Goal: Task Accomplishment & Management: Manage account settings

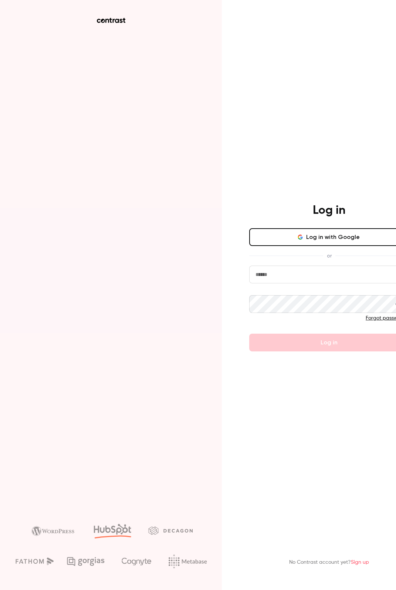
click at [308, 270] on input "email" at bounding box center [329, 275] width 160 height 18
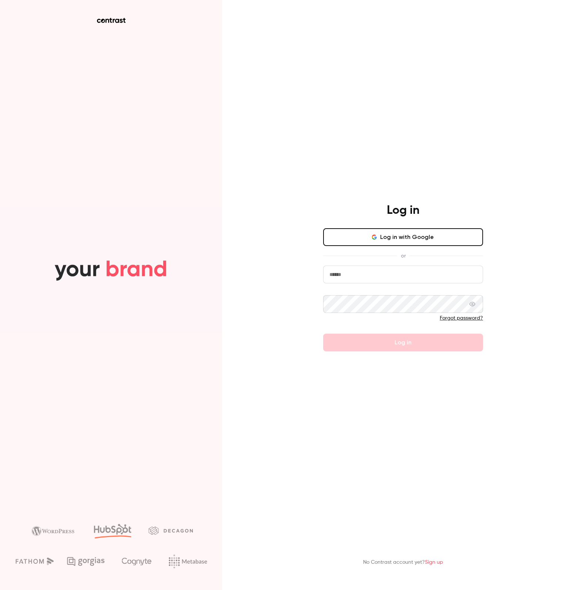
click at [396, 276] on input "email" at bounding box center [403, 275] width 160 height 18
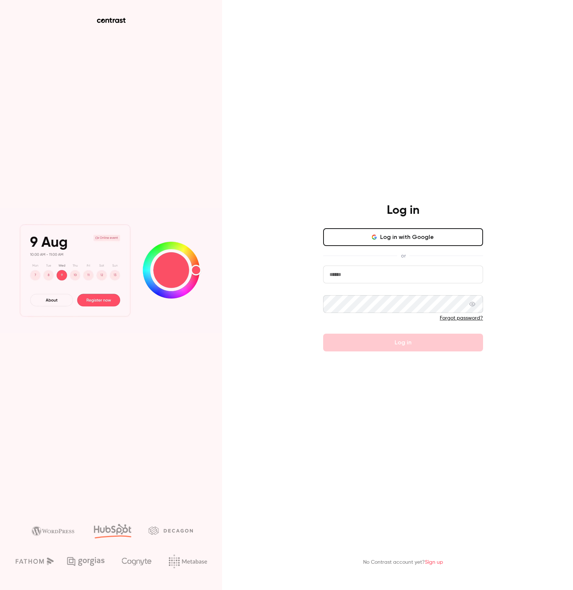
click at [0, 590] on com-1password-button at bounding box center [0, 590] width 0 height 0
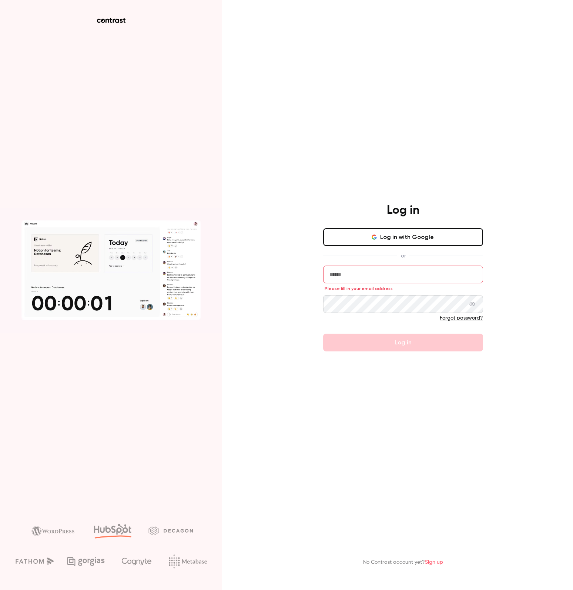
type input "**********"
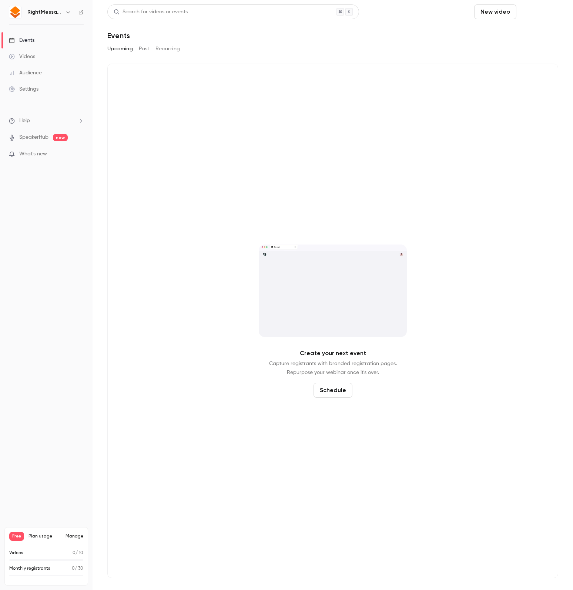
click at [396, 10] on button "Schedule" at bounding box center [538, 11] width 39 height 15
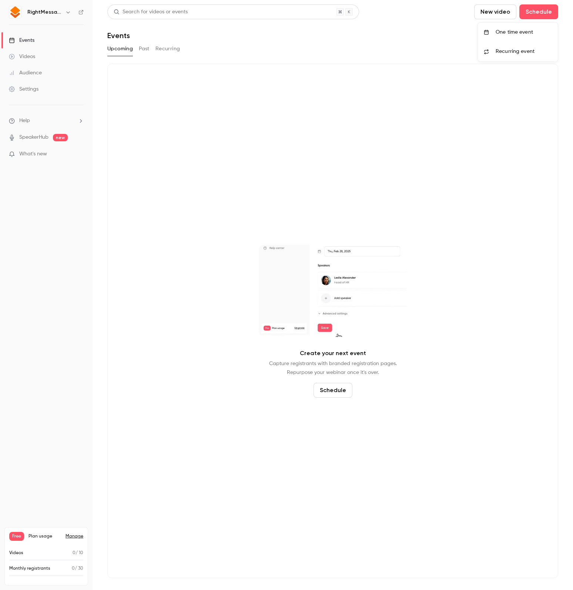
click at [396, 35] on div "One time event" at bounding box center [523, 31] width 56 height 7
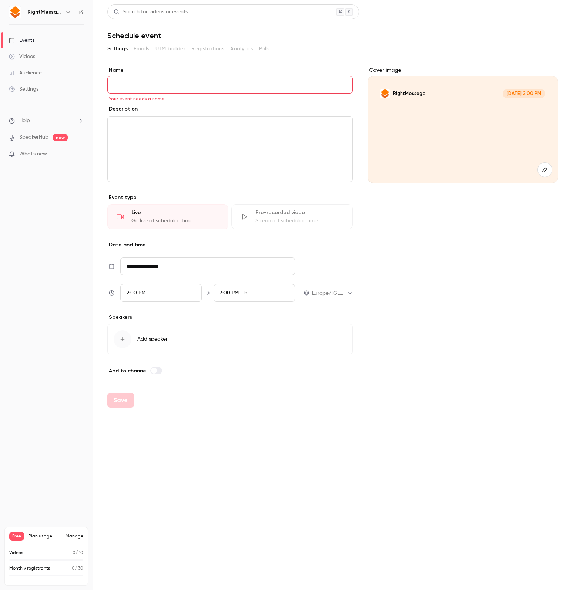
paste input "**********"
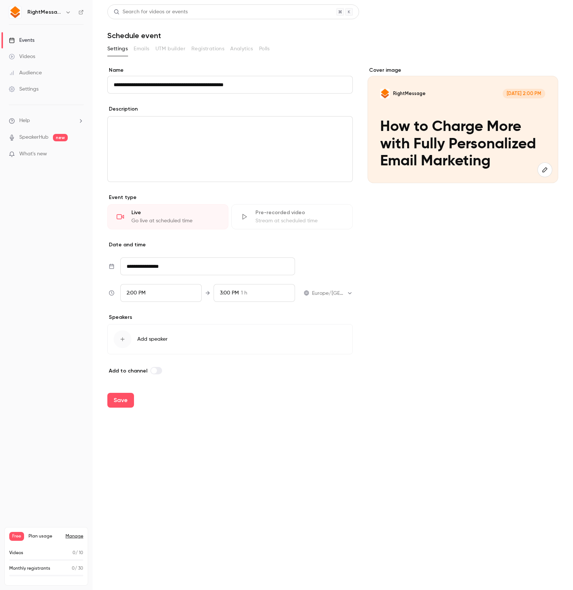
type input "**********"
click at [157, 152] on div "editor" at bounding box center [230, 149] width 245 height 65
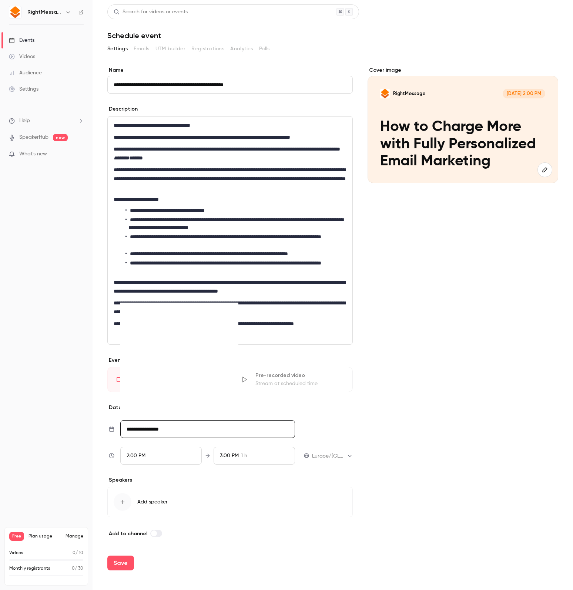
click at [175, 425] on input "**********" at bounding box center [207, 429] width 175 height 18
click at [171, 384] on div "26" at bounding box center [165, 385] width 11 height 11
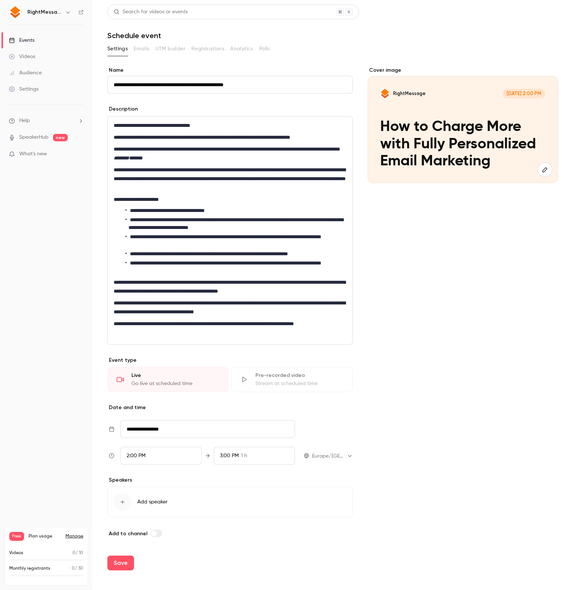
type input "**********"
click at [149, 503] on span "Add speaker" at bounding box center [152, 501] width 30 height 7
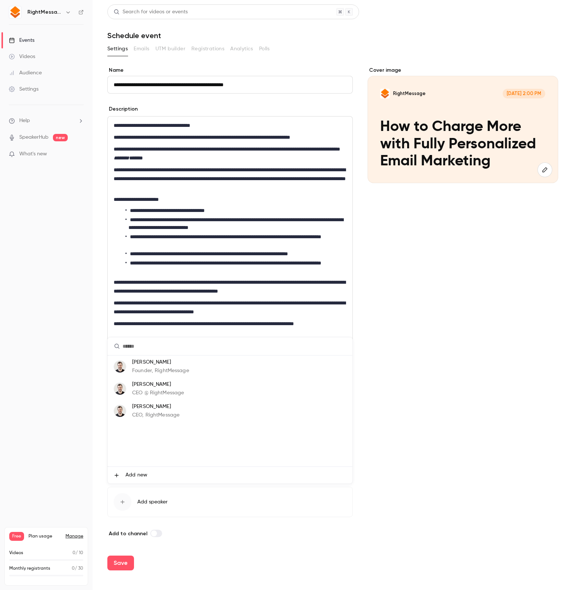
click at [158, 370] on p "Founder, RightMessage" at bounding box center [160, 371] width 57 height 8
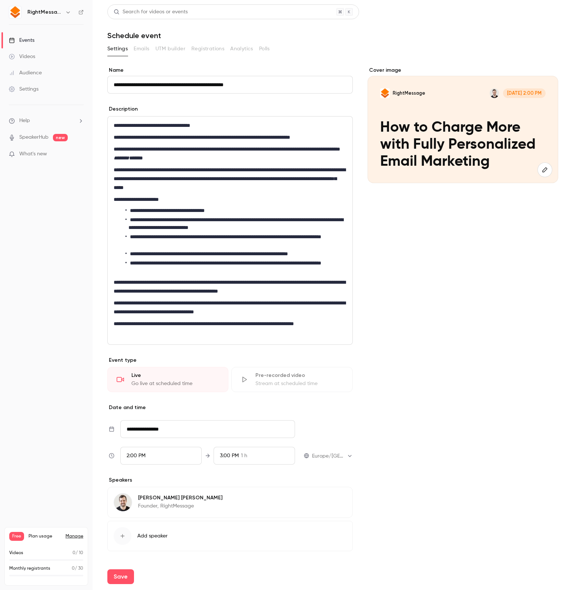
click at [142, 531] on button "Add speaker" at bounding box center [229, 536] width 245 height 30
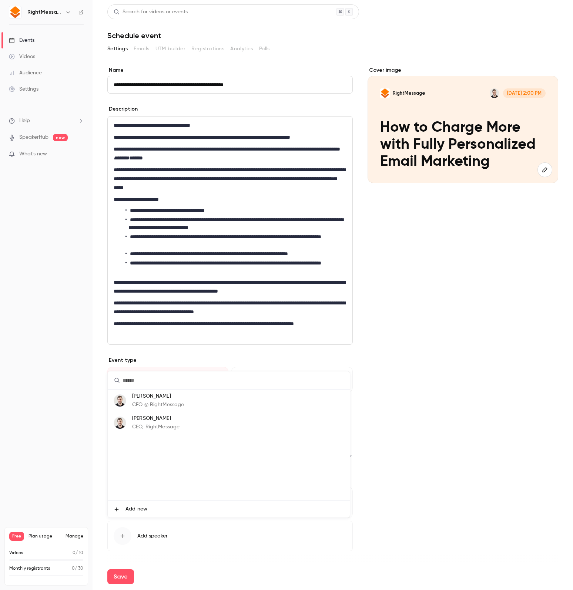
click at [142, 506] on span "Add new" at bounding box center [136, 509] width 22 height 8
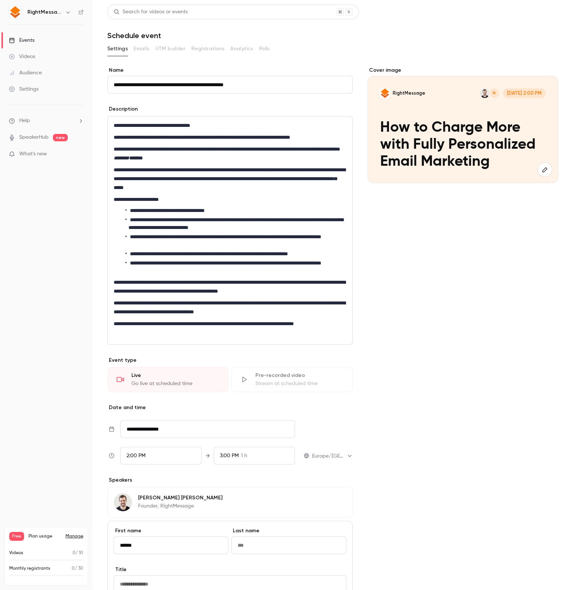
type input "******"
type input "*"
type input "*****"
click at [396, 467] on div "Cover image RightMessage N [DATE] 2:00 PM How to Charge More with Fully Persona…" at bounding box center [462, 410] width 191 height 686
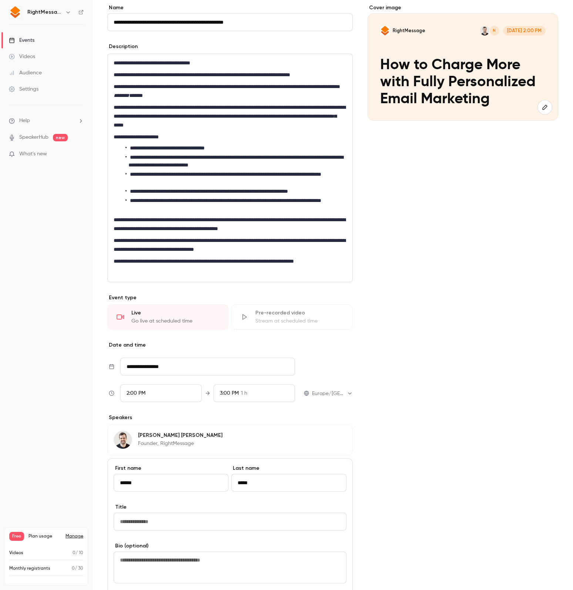
scroll to position [77, 0]
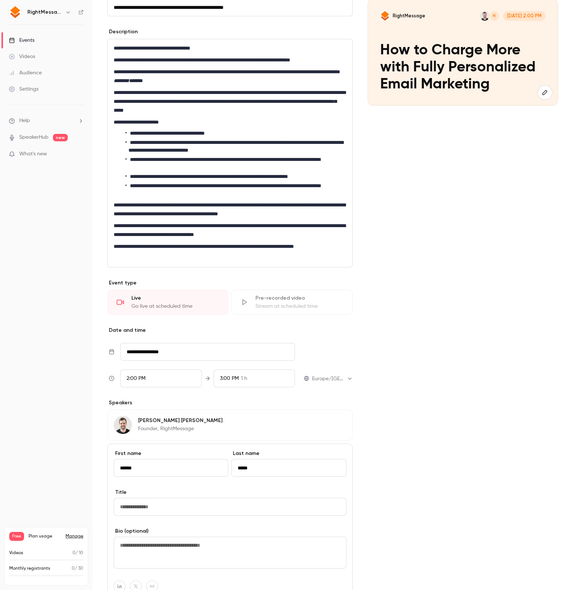
click at [228, 502] on input "Title" at bounding box center [230, 507] width 233 height 18
click at [252, 510] on input "Title" at bounding box center [230, 507] width 233 height 18
paste input "**********"
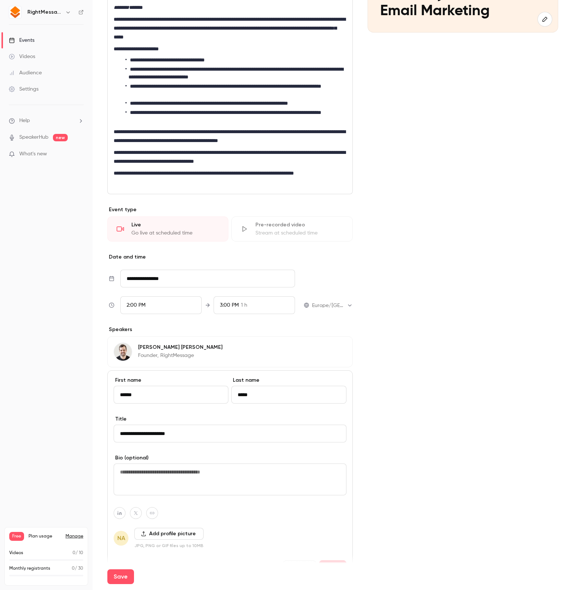
scroll to position [197, 0]
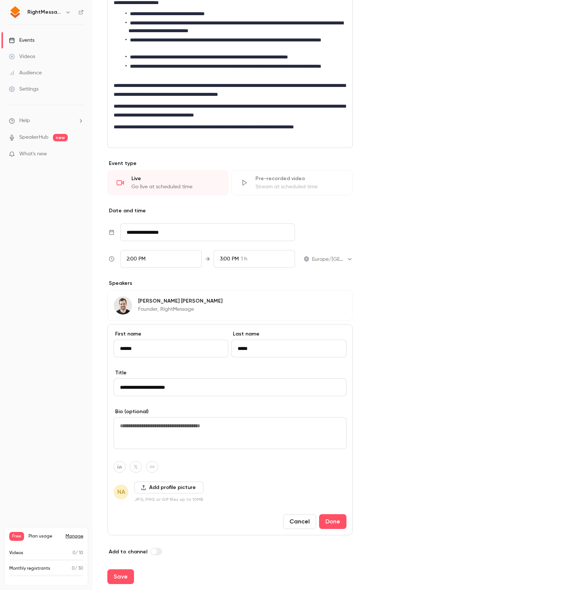
type input "**********"
click at [189, 492] on button "Add profile picture" at bounding box center [168, 488] width 69 height 12
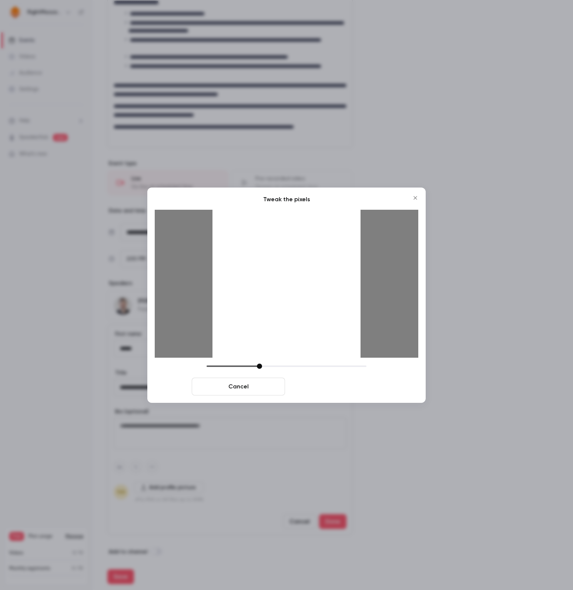
click at [348, 385] on button "Crop and save" at bounding box center [334, 387] width 93 height 18
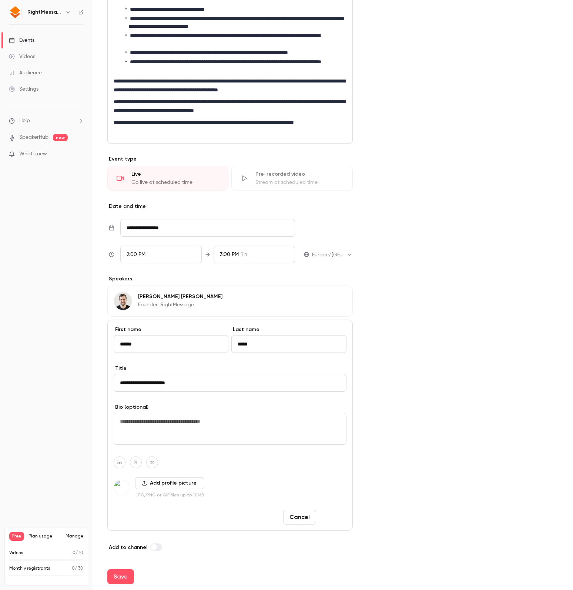
click at [337, 515] on button "Done" at bounding box center [332, 517] width 27 height 15
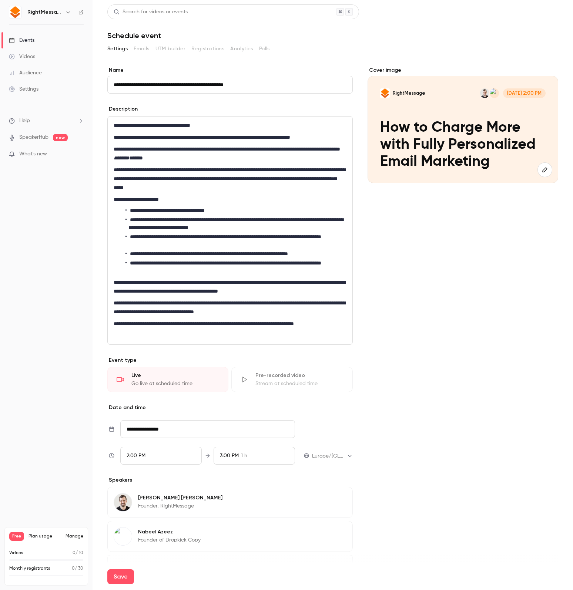
scroll to position [54, 0]
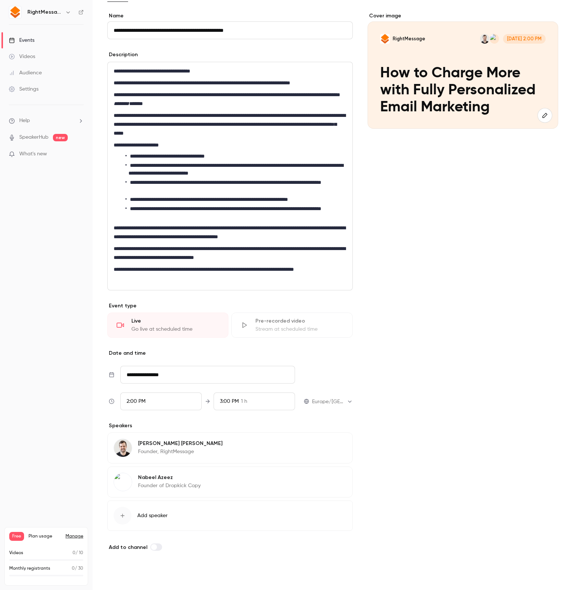
click at [117, 573] on button "Save" at bounding box center [120, 576] width 27 height 15
type input "**********"
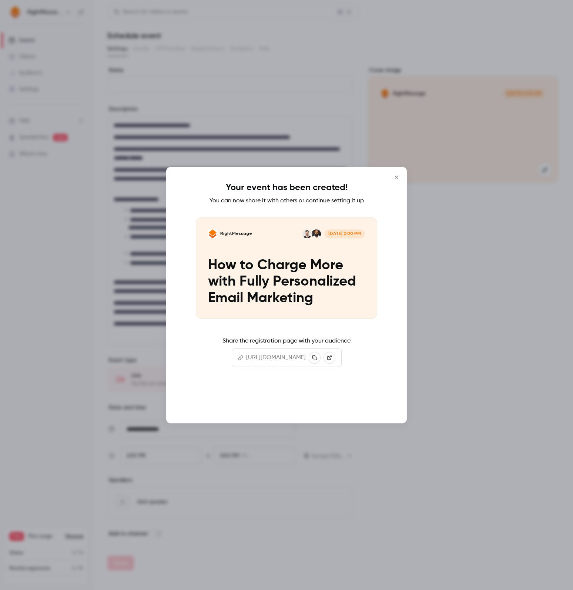
click at [299, 400] on button "Continue" at bounding box center [286, 400] width 74 height 18
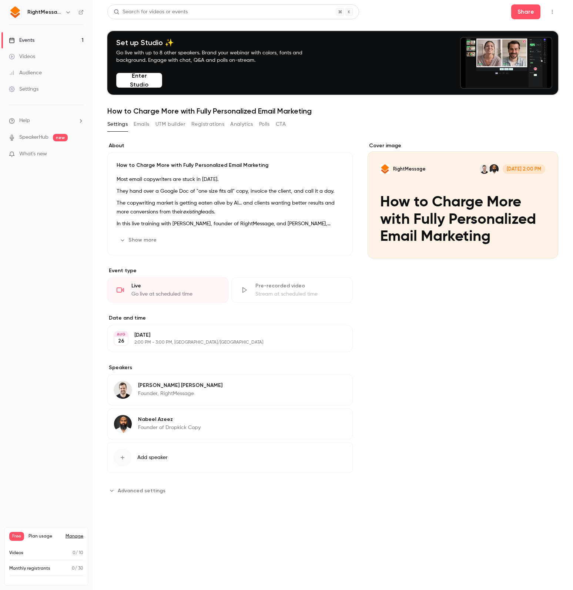
click at [141, 129] on button "Emails" at bounding box center [142, 124] width 16 height 12
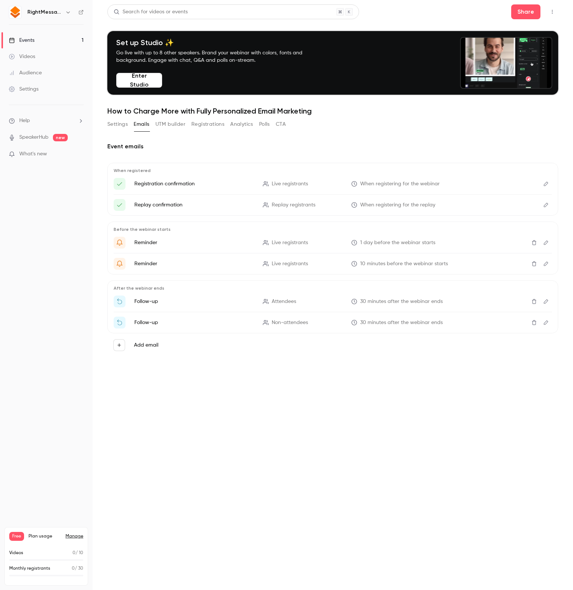
click at [118, 184] on icon "Here's your access link to {{ event_name }}!" at bounding box center [119, 184] width 7 height 7
click at [396, 183] on icon "Edit" at bounding box center [546, 183] width 6 height 5
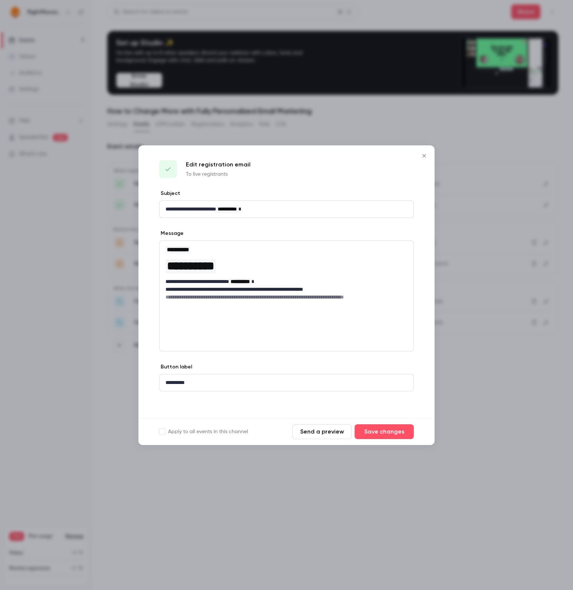
click at [396, 156] on icon "Close" at bounding box center [424, 156] width 9 height 6
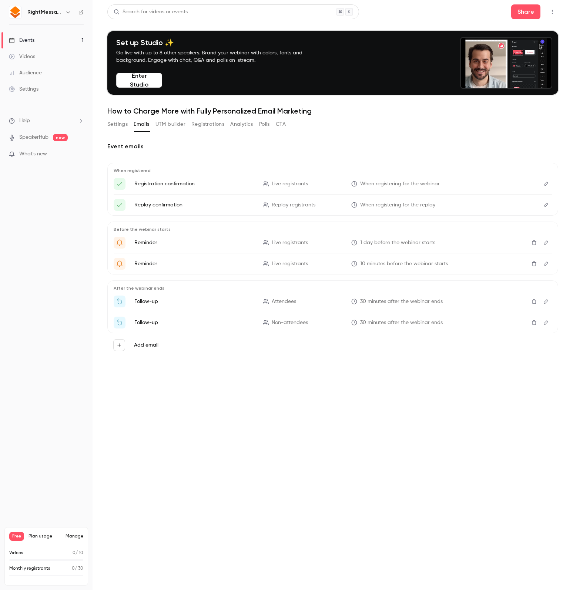
click at [164, 185] on p "Registration confirmation" at bounding box center [194, 183] width 120 height 7
click at [396, 303] on icon "Edit" at bounding box center [546, 301] width 6 height 5
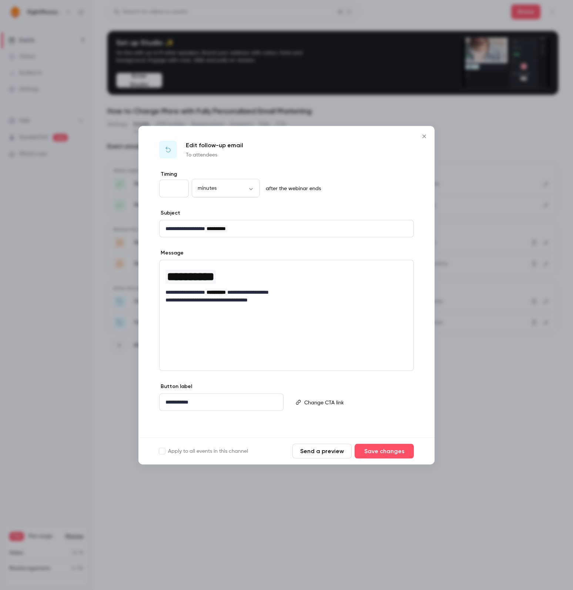
click at [396, 137] on icon "Close" at bounding box center [424, 136] width 9 height 6
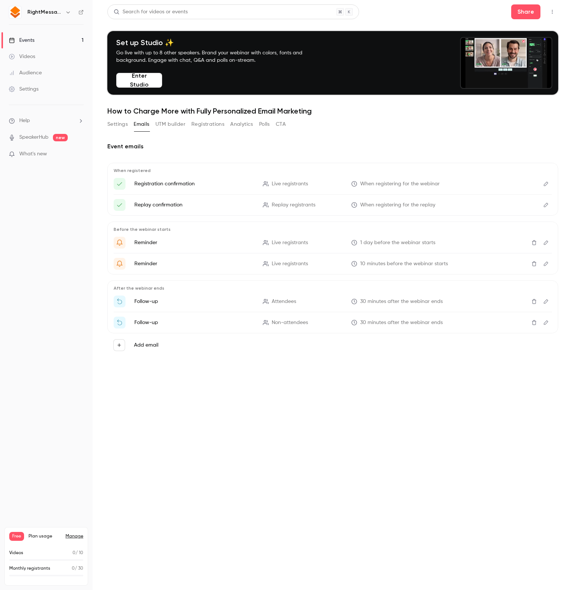
click at [396, 322] on button "Edit" at bounding box center [546, 323] width 12 height 12
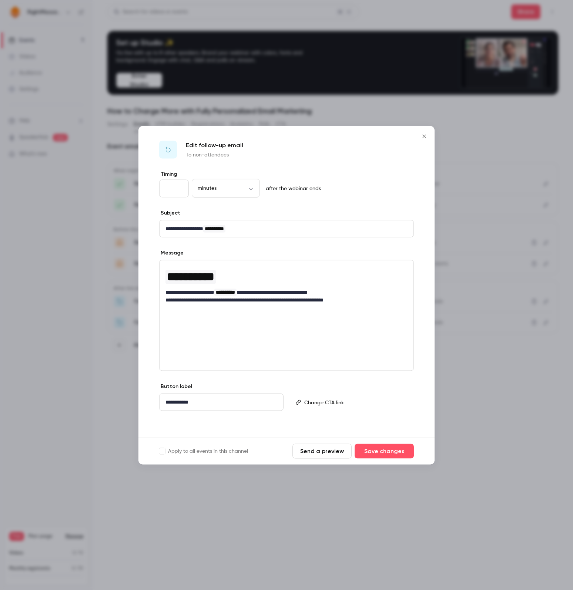
click at [396, 138] on icon "Close" at bounding box center [424, 136] width 9 height 6
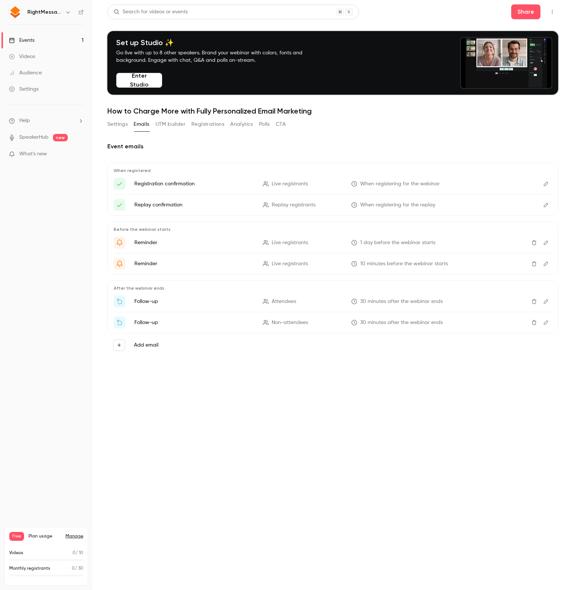
click at [58, 156] on p "What's new" at bounding box center [40, 154] width 63 height 8
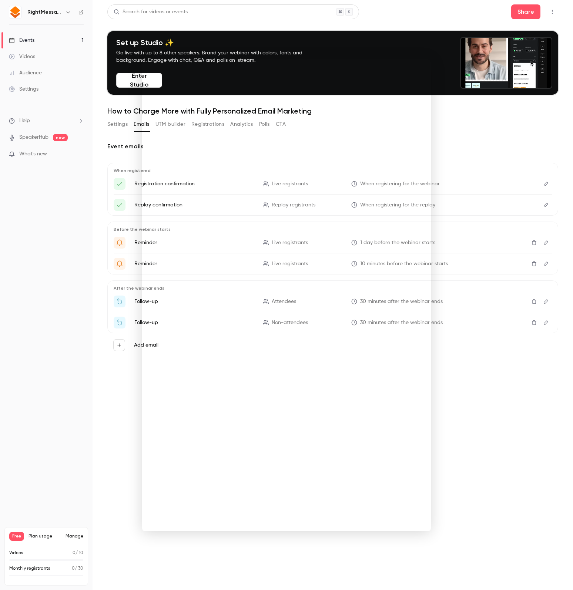
click at [396, 411] on div at bounding box center [286, 295] width 573 height 590
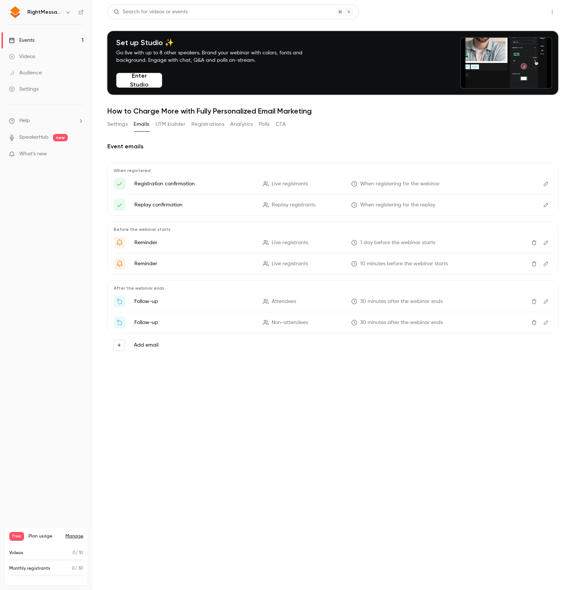
click at [396, 13] on button "Share" at bounding box center [525, 11] width 29 height 15
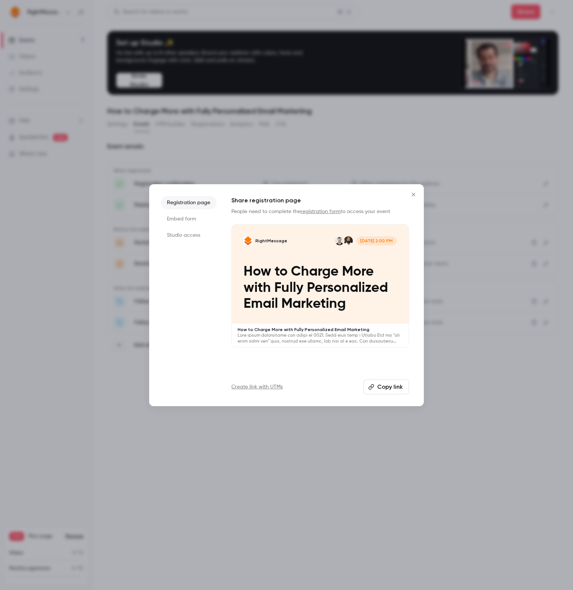
click at [191, 215] on li "Embed form" at bounding box center [188, 218] width 55 height 13
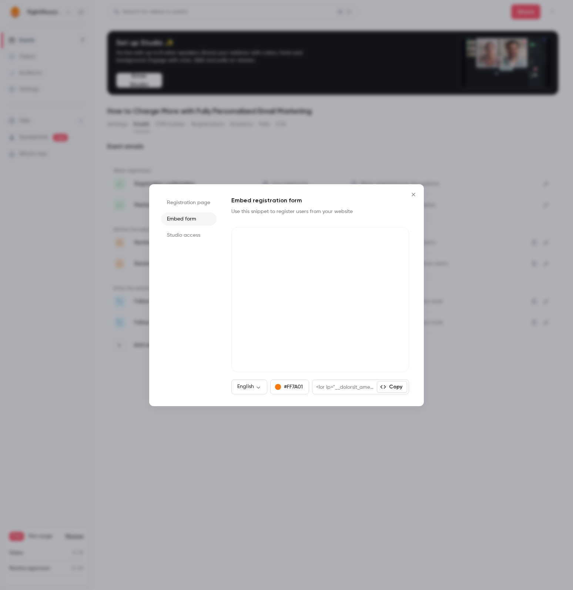
click at [196, 237] on li "Studio access" at bounding box center [188, 235] width 55 height 13
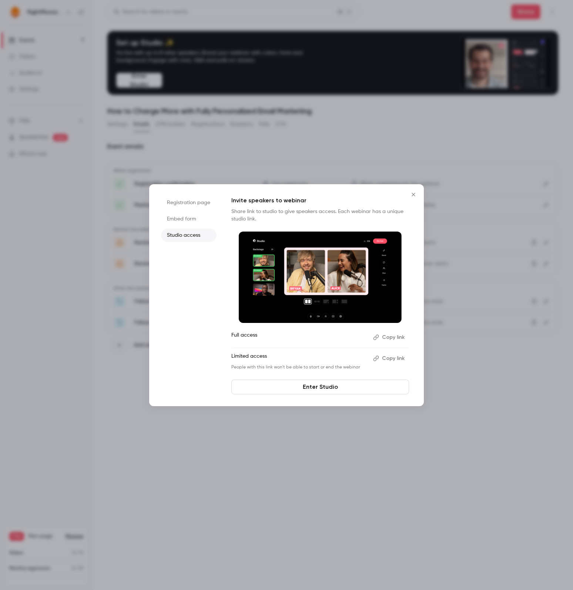
click at [197, 226] on ul "Registration page Embed form Studio access" at bounding box center [188, 295] width 55 height 198
click at [195, 222] on li "Embed form" at bounding box center [188, 218] width 55 height 13
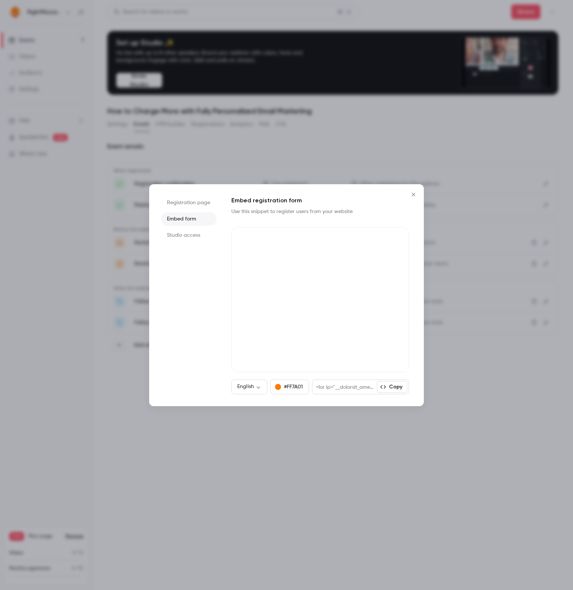
click at [396, 195] on icon "Close" at bounding box center [413, 195] width 9 height 6
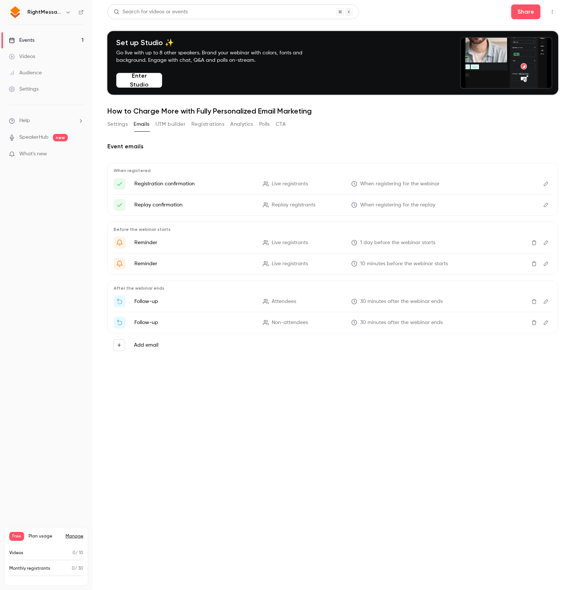
click at [396, 13] on icon "button" at bounding box center [552, 11] width 6 height 5
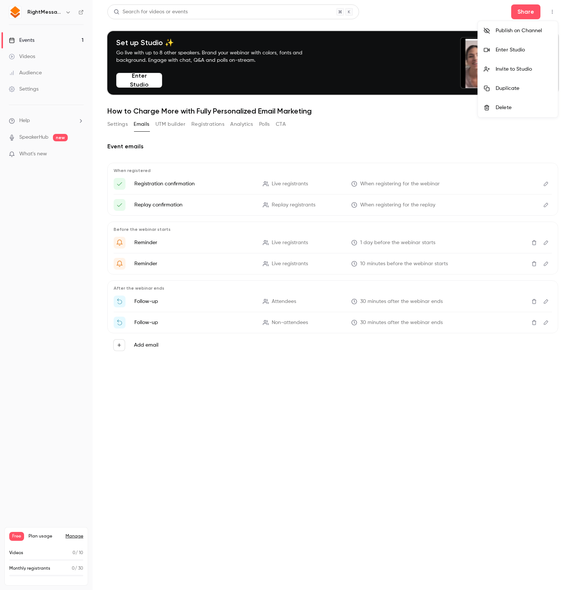
click at [396, 13] on div at bounding box center [286, 295] width 573 height 590
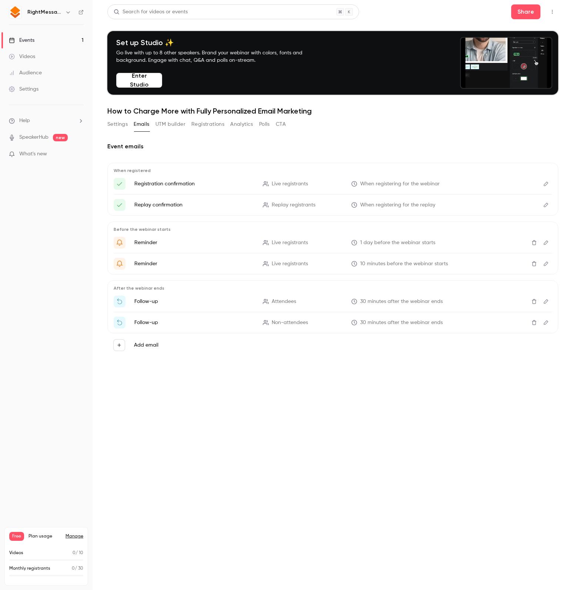
click at [165, 128] on button "UTM builder" at bounding box center [170, 124] width 30 height 12
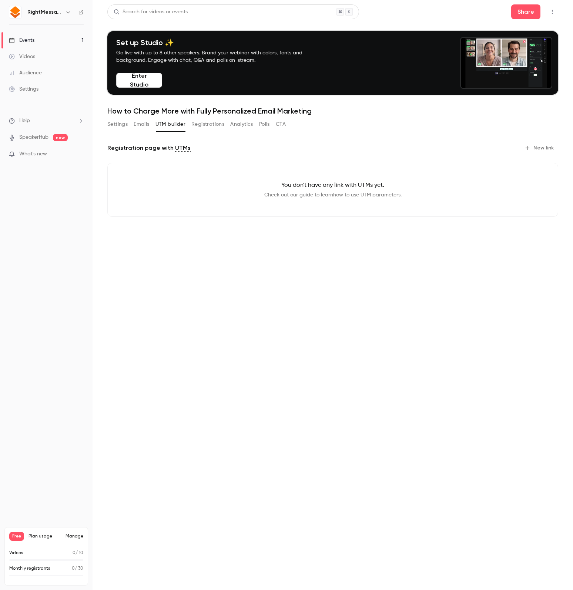
click at [145, 128] on button "Emails" at bounding box center [142, 124] width 16 height 12
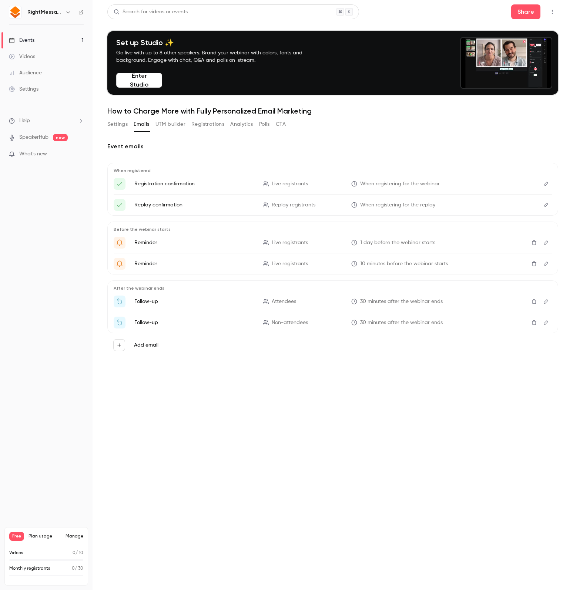
click at [110, 126] on button "Settings" at bounding box center [117, 124] width 20 height 12
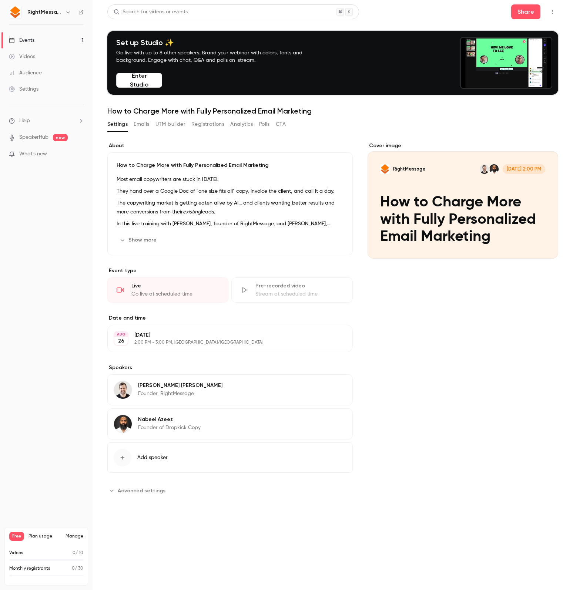
click at [145, 126] on button "Emails" at bounding box center [142, 124] width 16 height 12
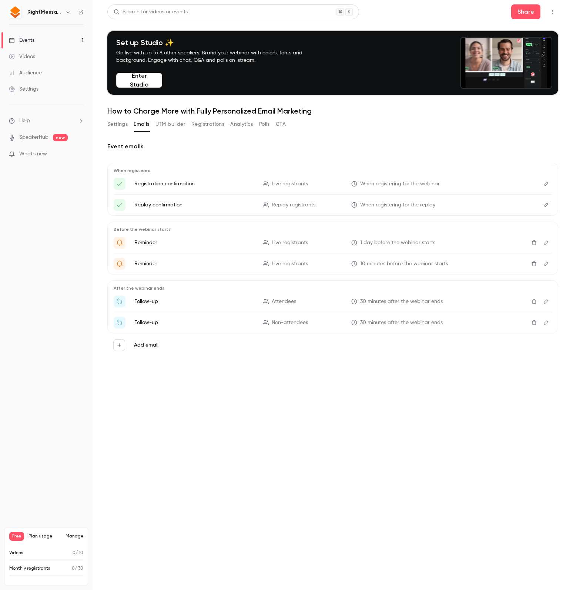
click at [120, 125] on button "Settings" at bounding box center [117, 124] width 20 height 12
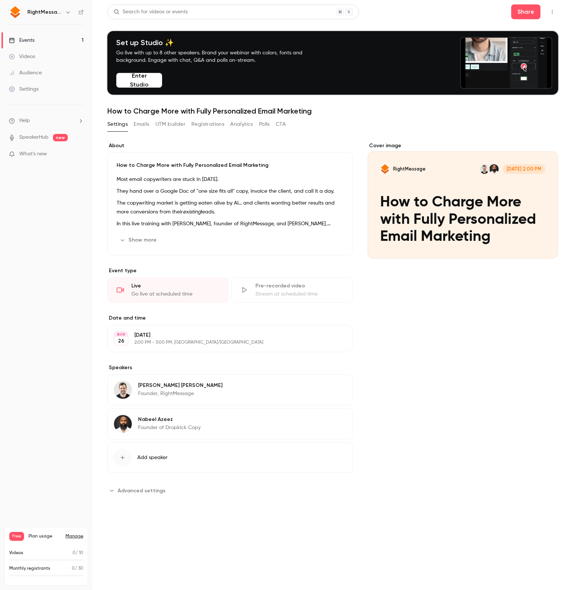
click at [137, 491] on span "Advanced settings" at bounding box center [142, 491] width 48 height 8
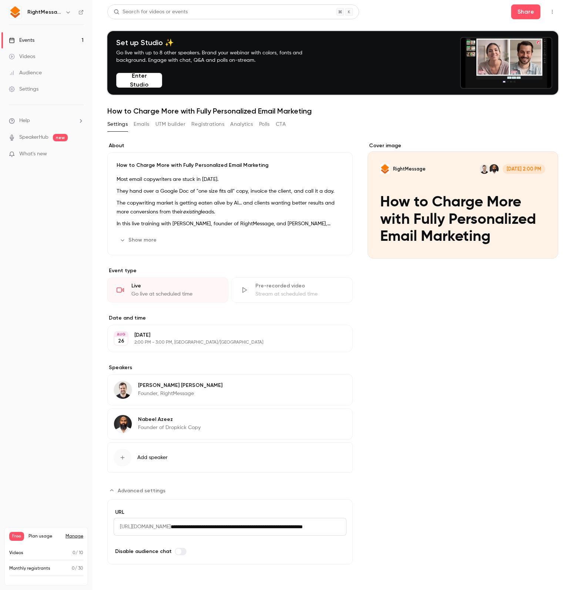
click at [149, 123] on button "Emails" at bounding box center [142, 124] width 16 height 12
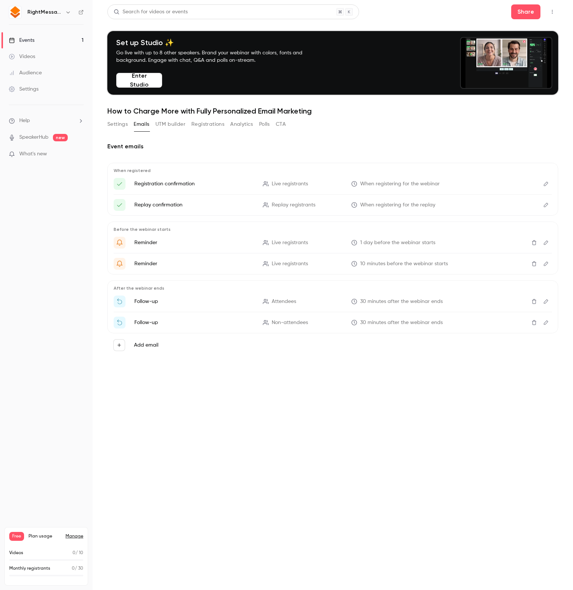
click at [192, 131] on div "Settings Emails UTM builder Registrations Analytics Polls CTA" at bounding box center [196, 125] width 178 height 15
click at [194, 127] on button "Registrations" at bounding box center [207, 124] width 33 height 12
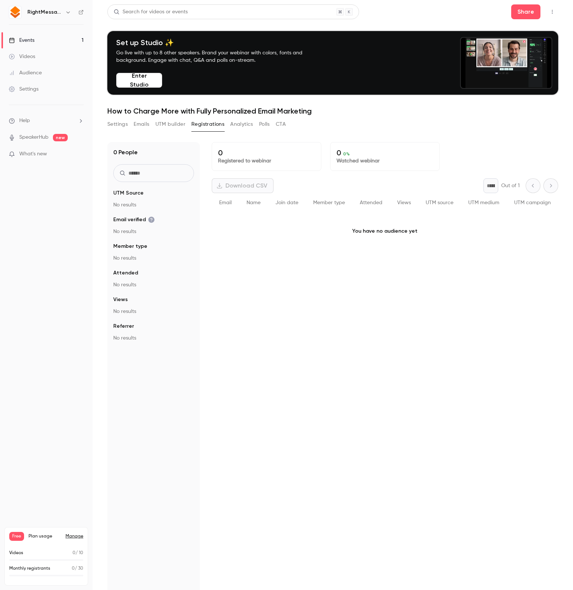
click at [154, 126] on div "Settings Emails UTM builder Registrations Analytics Polls CTA" at bounding box center [196, 124] width 178 height 12
click at [156, 125] on button "UTM builder" at bounding box center [170, 124] width 30 height 12
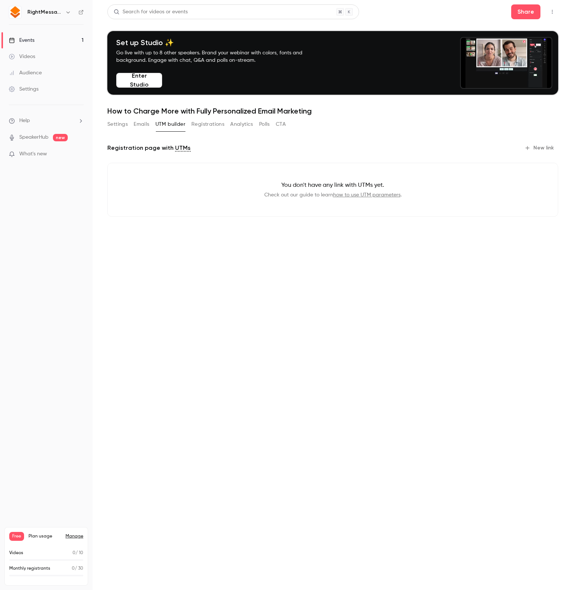
click at [145, 125] on button "Emails" at bounding box center [142, 124] width 16 height 12
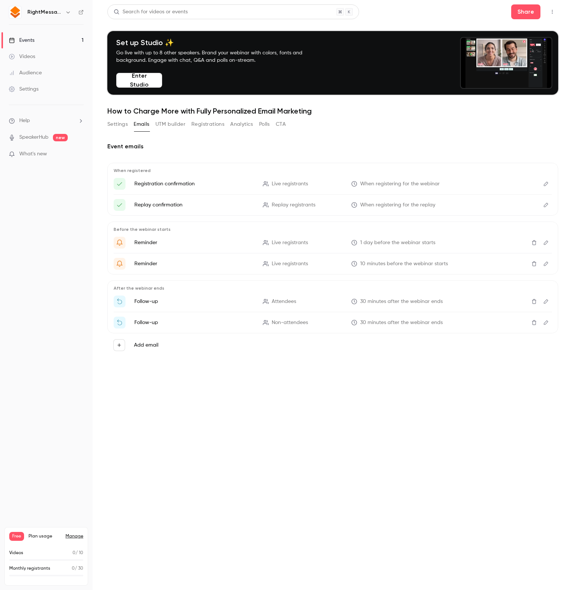
click at [55, 96] on link "Settings" at bounding box center [46, 89] width 92 height 16
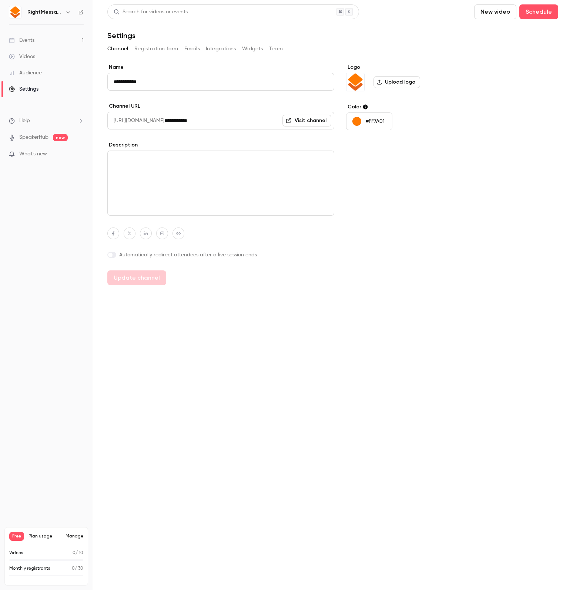
click at [208, 52] on button "Integrations" at bounding box center [221, 49] width 30 height 12
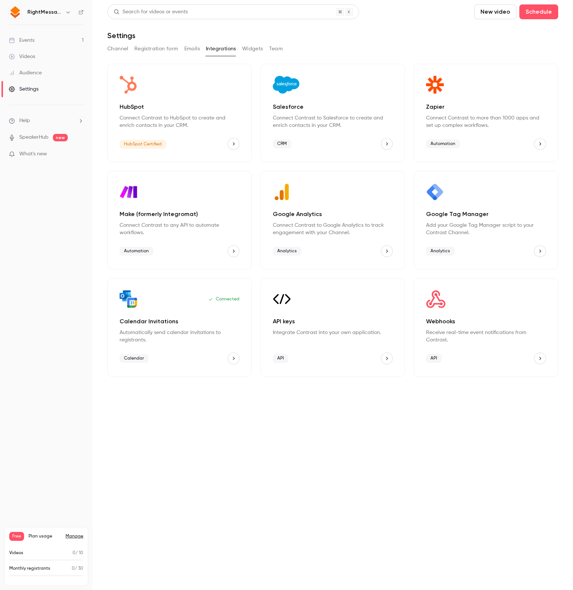
click at [296, 333] on p "Integrate Contrast into your own application." at bounding box center [333, 332] width 120 height 7
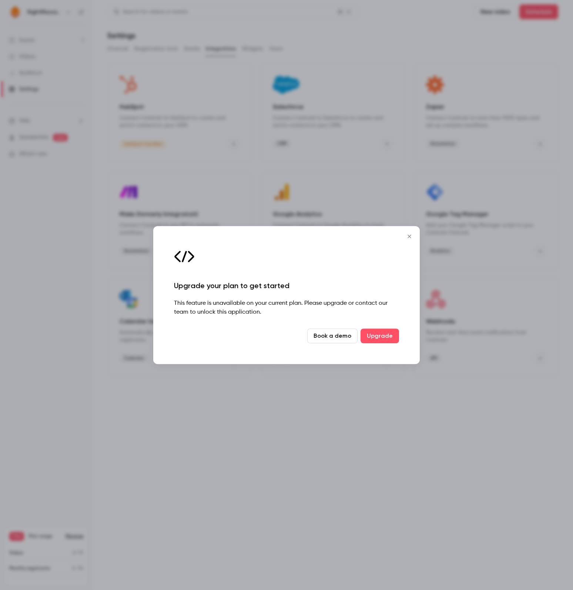
click at [396, 235] on icon "Close" at bounding box center [409, 236] width 9 height 6
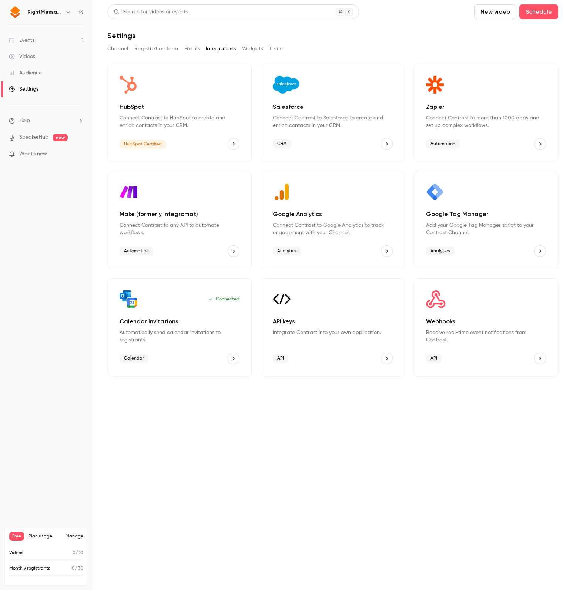
click at [396, 134] on div "Zapier Connect Contrast to more than 1000 apps and set up complex workflows. Au…" at bounding box center [486, 113] width 144 height 98
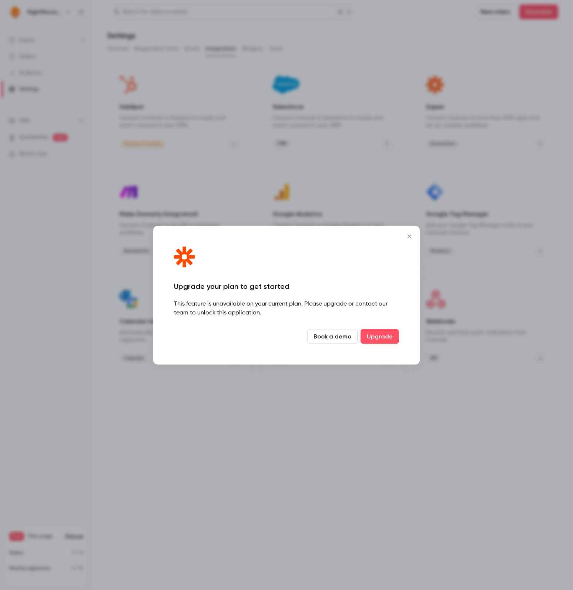
click at [396, 238] on icon "Close" at bounding box center [409, 236] width 9 height 6
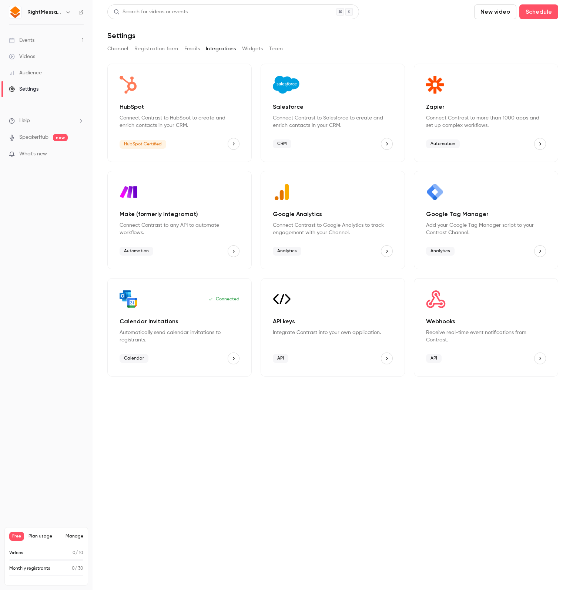
click at [71, 536] on link "Manage" at bounding box center [74, 536] width 18 height 6
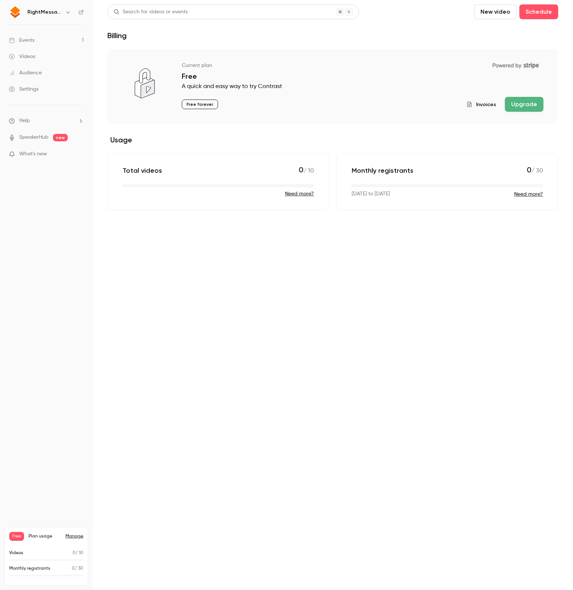
click at [396, 106] on button "Upgrade" at bounding box center [524, 104] width 38 height 15
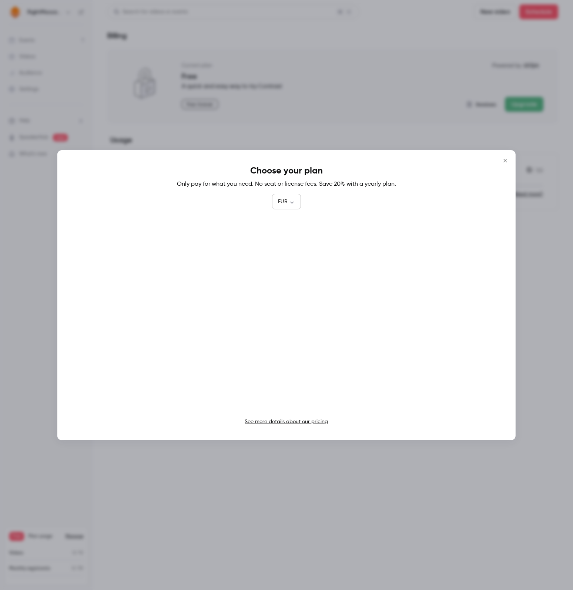
click at [284, 199] on body "RightMessage Events 1 Videos Audience Settings Help SpeakerHub new What's new F…" at bounding box center [286, 295] width 573 height 590
click at [285, 278] on li "GBP" at bounding box center [286, 282] width 29 height 19
click at [396, 213] on div "Choose your plan Only pay for what you need. No seat or license fees. Save 20% …" at bounding box center [286, 295] width 458 height 290
click at [284, 205] on body "RightMessage Events 1 Videos Audience Settings Help SpeakerHub new What's new F…" at bounding box center [286, 295] width 573 height 590
click at [288, 247] on li "USD" at bounding box center [287, 244] width 30 height 19
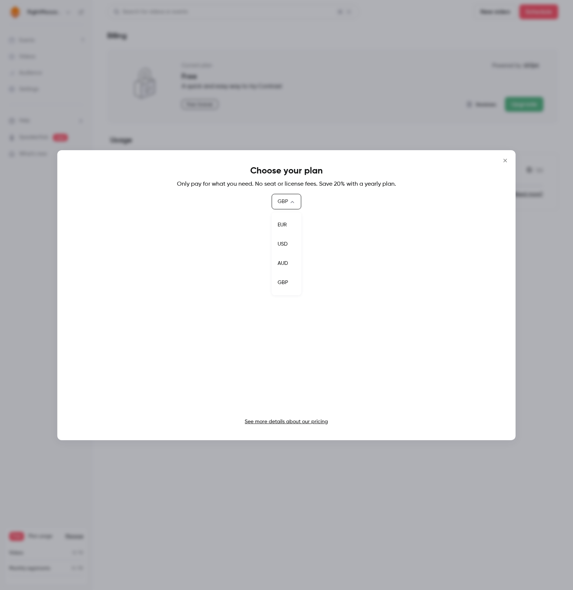
type input "***"
click at [270, 422] on link "See more details about our pricing" at bounding box center [286, 421] width 83 height 5
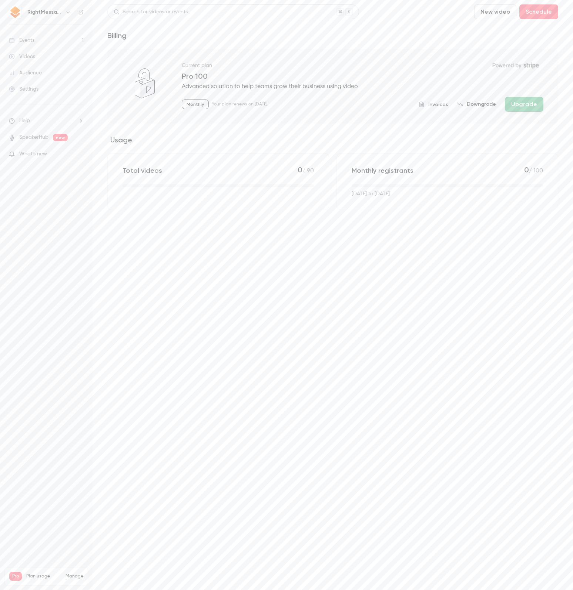
click at [231, 253] on main "Search for videos or events New video Schedule Billing Current plan Powered by …" at bounding box center [332, 295] width 480 height 590
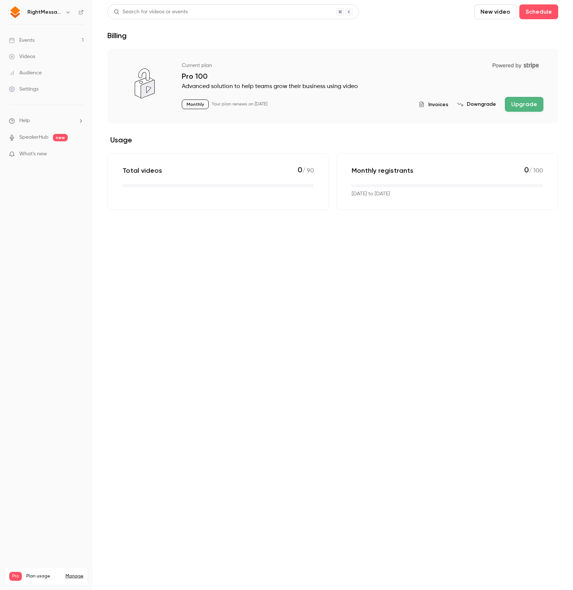
click at [45, 91] on link "Settings" at bounding box center [46, 89] width 92 height 16
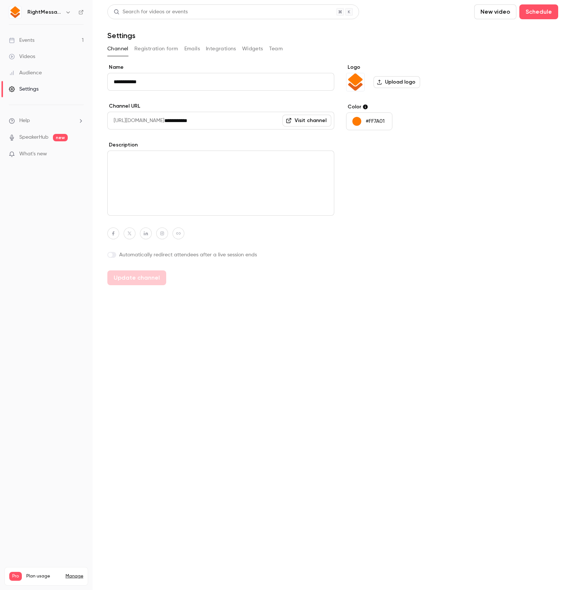
click at [230, 51] on button "Integrations" at bounding box center [221, 49] width 30 height 12
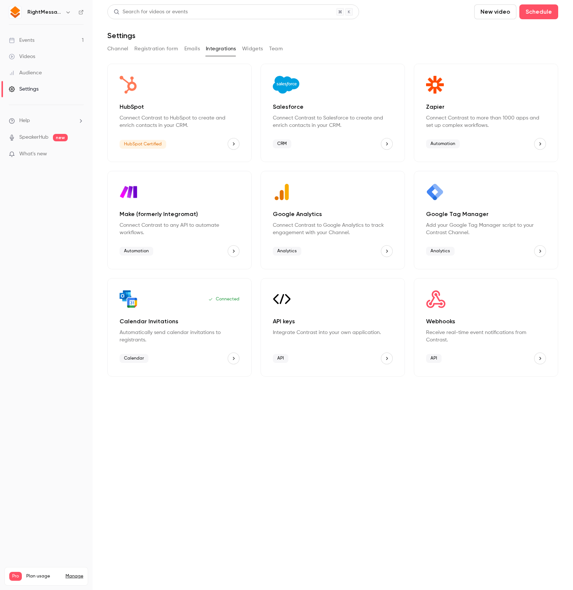
click at [337, 334] on p "Integrate Contrast into your own application." at bounding box center [333, 332] width 120 height 7
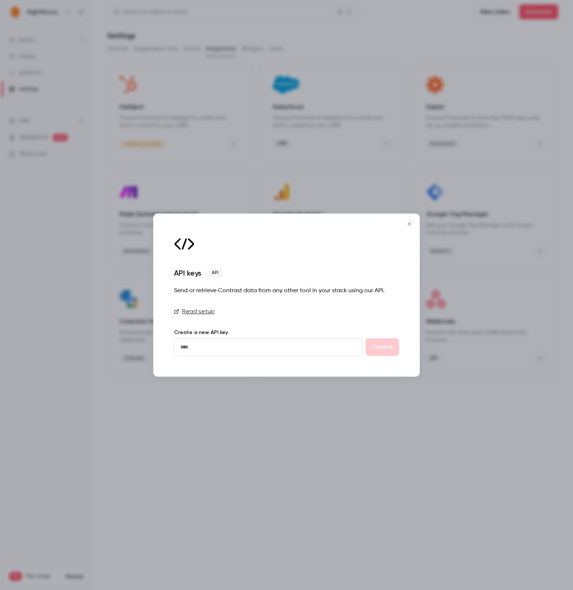
click at [209, 315] on link "Read setup" at bounding box center [286, 311] width 225 height 9
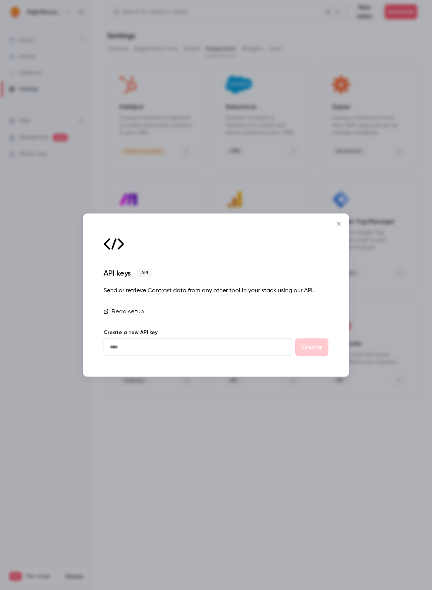
click at [335, 224] on icon "Close" at bounding box center [338, 224] width 9 height 6
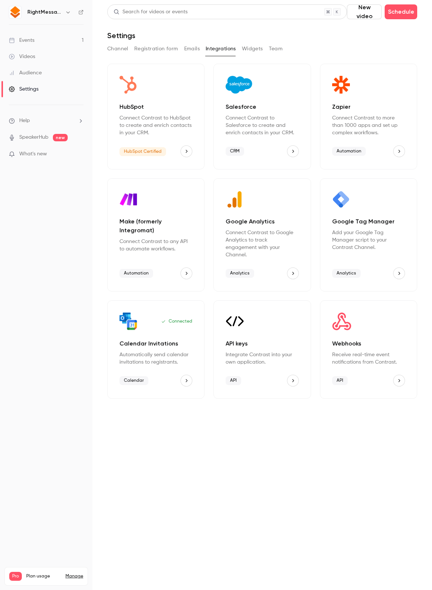
click at [33, 42] on div "Events" at bounding box center [22, 40] width 26 height 7
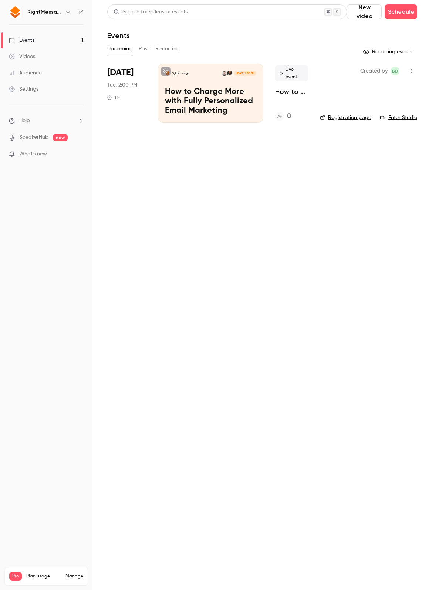
click at [180, 93] on p "How to Charge More with Fully Personalized Email Marketing" at bounding box center [210, 101] width 91 height 28
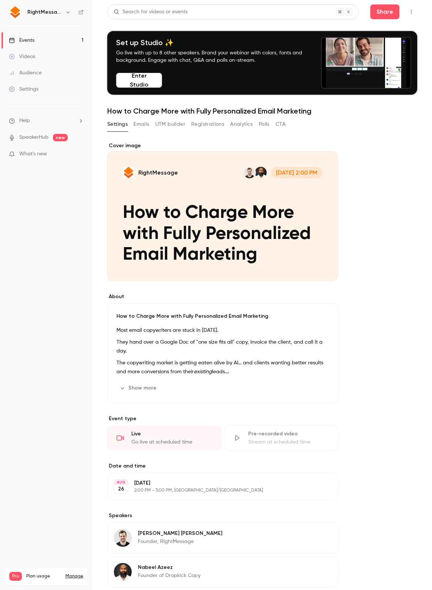
click at [383, 195] on div "About How to Charge More with Fully Personalized Email Marketing Most email cop…" at bounding box center [262, 402] width 310 height 520
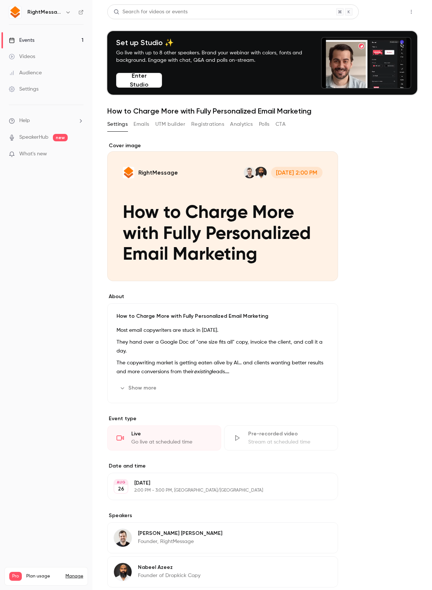
click at [380, 14] on button "Share" at bounding box center [384, 11] width 29 height 15
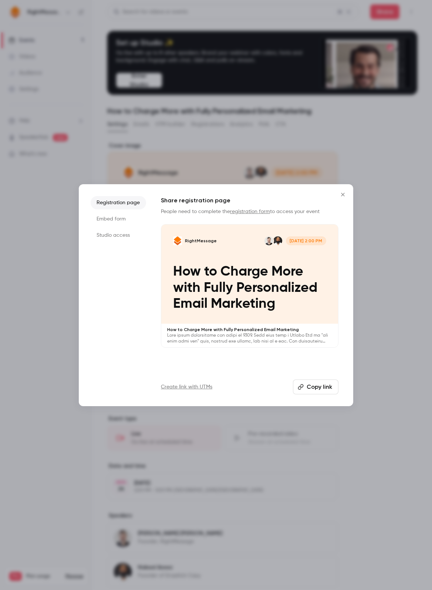
click at [306, 384] on button "Copy link" at bounding box center [316, 387] width 46 height 15
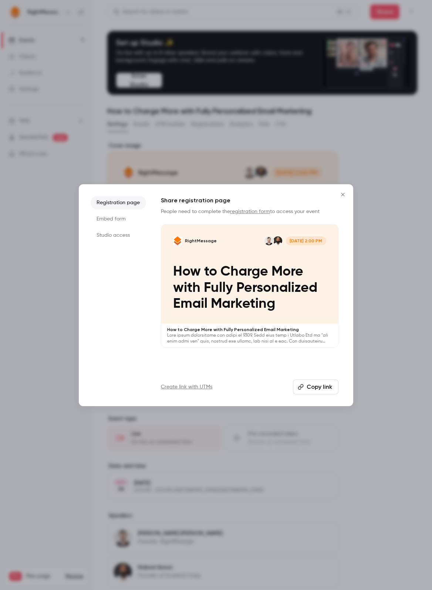
click at [50, 183] on div at bounding box center [216, 295] width 432 height 590
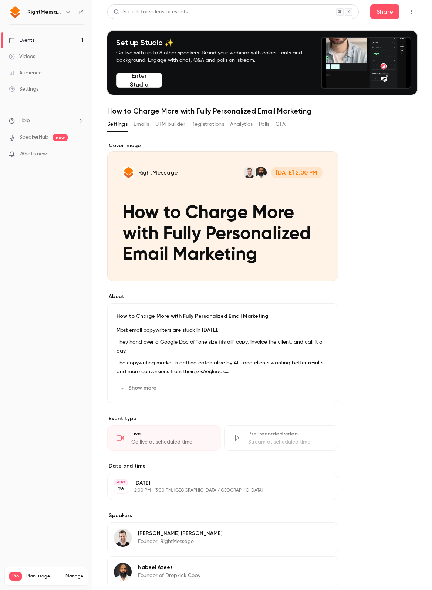
click at [411, 12] on button "button" at bounding box center [411, 12] width 12 height 12
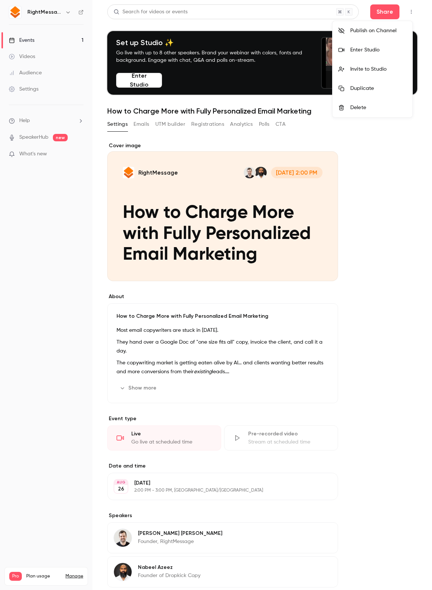
click at [46, 106] on div at bounding box center [216, 295] width 432 height 590
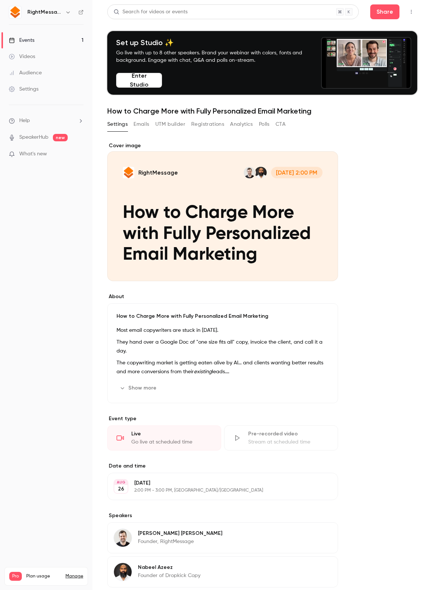
click at [38, 92] on div "Settings" at bounding box center [24, 88] width 30 height 7
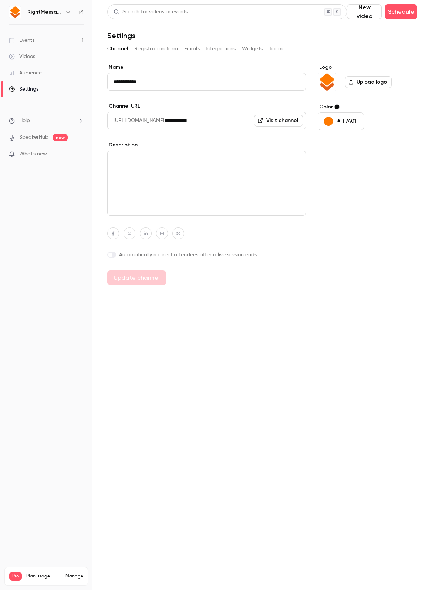
click at [219, 47] on button "Integrations" at bounding box center [221, 49] width 30 height 12
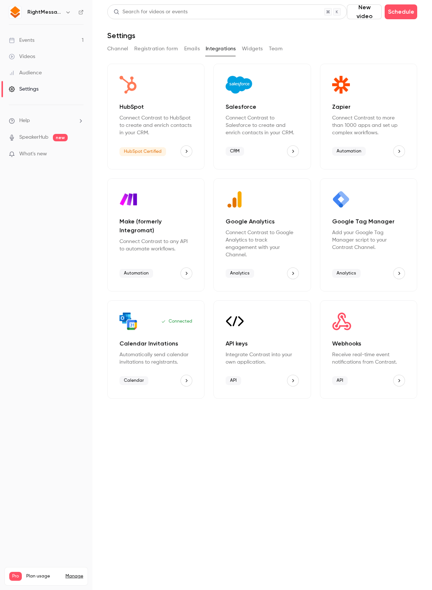
click at [256, 329] on div "API keys" at bounding box center [262, 322] width 73 height 18
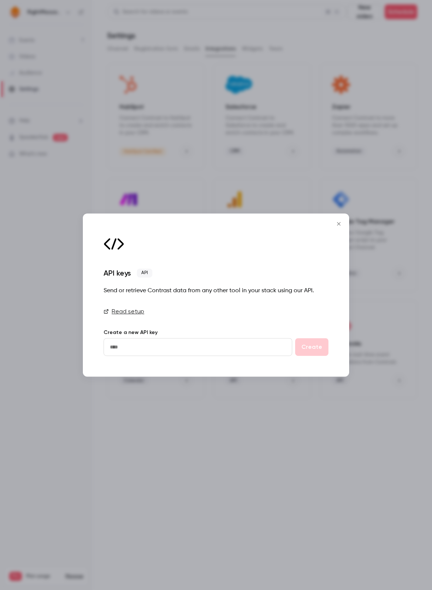
click at [197, 341] on input "text" at bounding box center [198, 347] width 189 height 18
type input "*****"
click at [317, 344] on button "Create" at bounding box center [311, 347] width 33 height 18
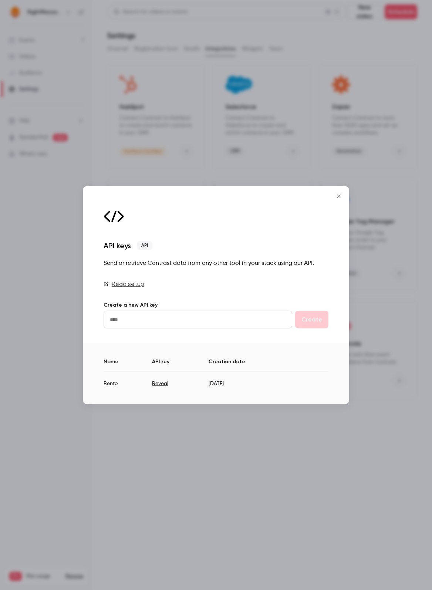
click at [157, 380] on button "Reveal" at bounding box center [160, 383] width 16 height 7
click at [166, 383] on td "tjJdqK3hH6oZLb5px3SiMZHfuENrCAsE" at bounding box center [198, 380] width 142 height 18
copy td "tjJdqK3hH6oZLb5px3SiMZHfuENrCAsE"
click at [340, 200] on button "Close" at bounding box center [338, 196] width 15 height 15
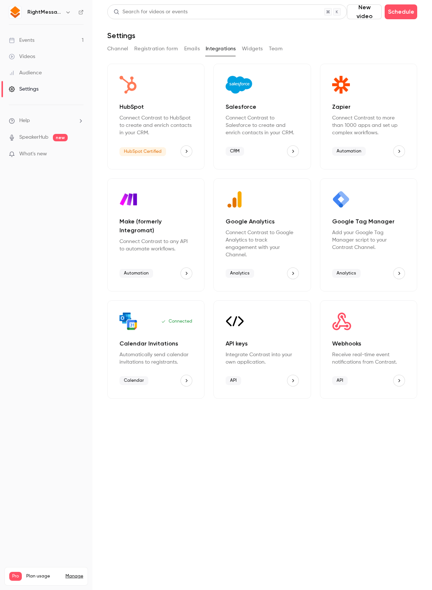
click at [49, 44] on link "Events 1" at bounding box center [46, 40] width 92 height 16
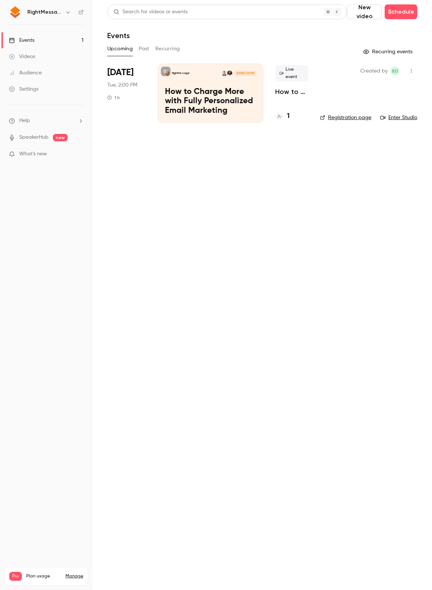
click at [231, 102] on p "How to Charge More with Fully Personalized Email Marketing" at bounding box center [210, 101] width 91 height 28
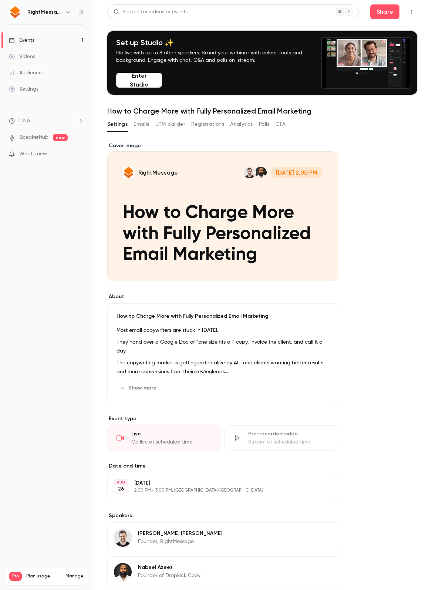
click at [145, 127] on button "Emails" at bounding box center [142, 124] width 16 height 12
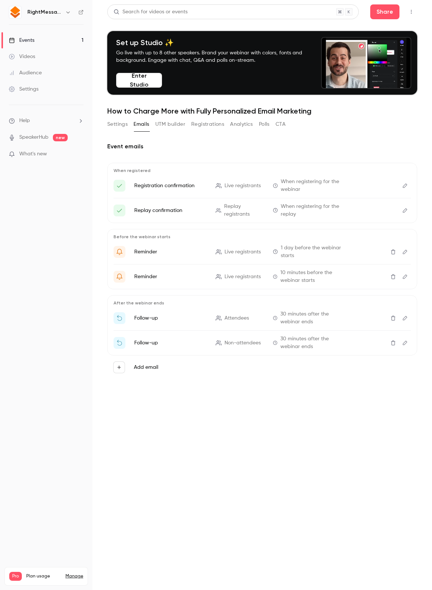
click at [201, 126] on button "Registrations" at bounding box center [207, 124] width 33 height 12
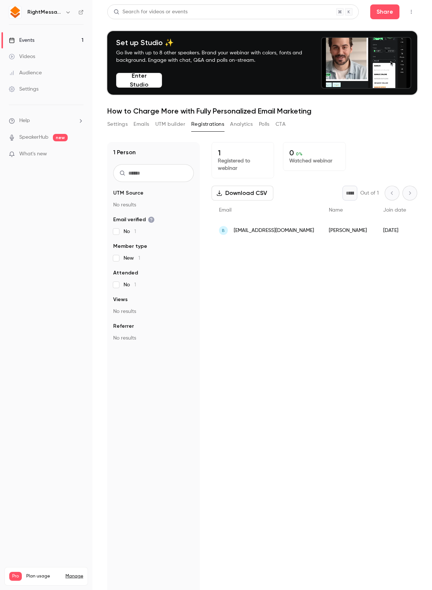
click at [149, 129] on button "Emails" at bounding box center [142, 124] width 16 height 12
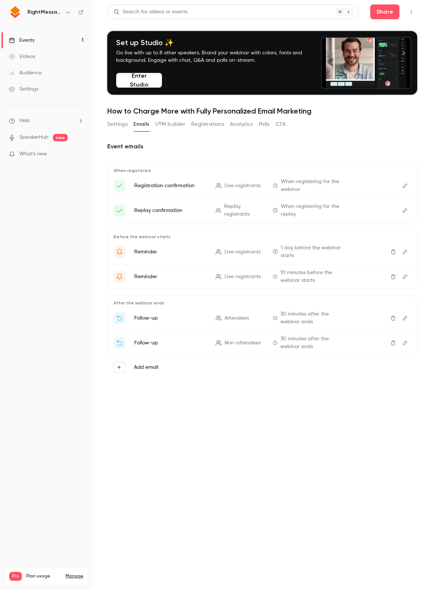
click at [209, 122] on button "Registrations" at bounding box center [207, 124] width 33 height 12
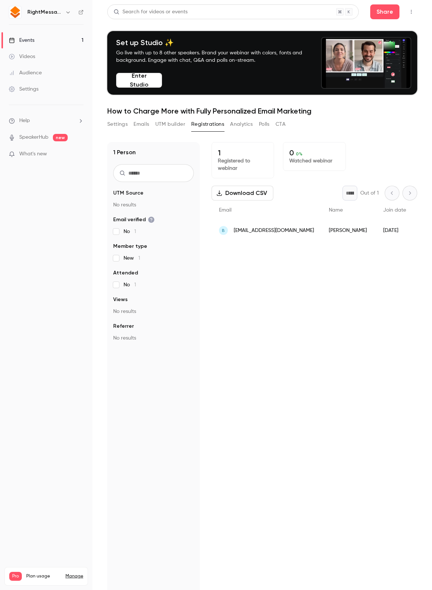
drag, startPoint x: 222, startPoint y: 260, endPoint x: 226, endPoint y: 252, distance: 8.9
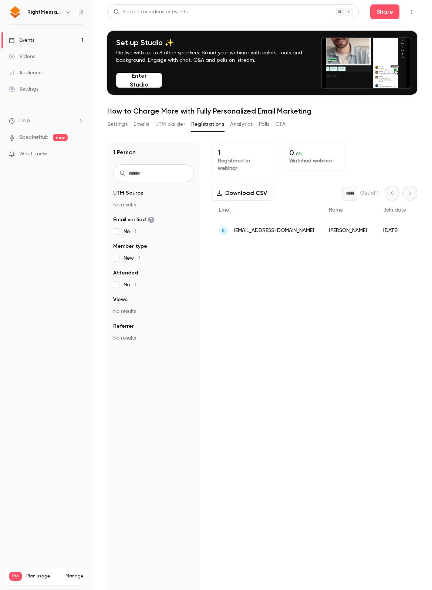
click at [222, 260] on div "1 Registered to webinar 0 0 % Watched webinar Download CSV * Out of 1 Email Nam…" at bounding box center [315, 400] width 206 height 516
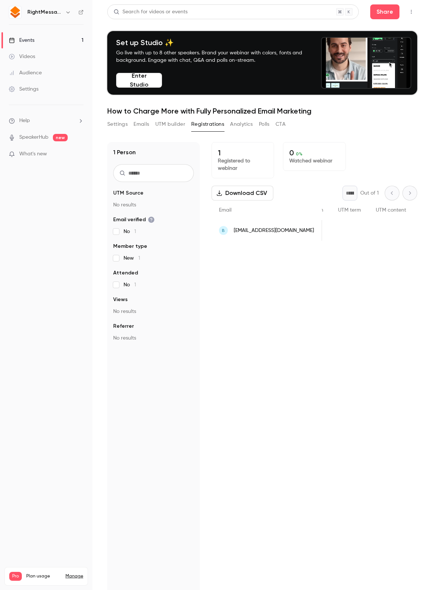
scroll to position [0, 364]
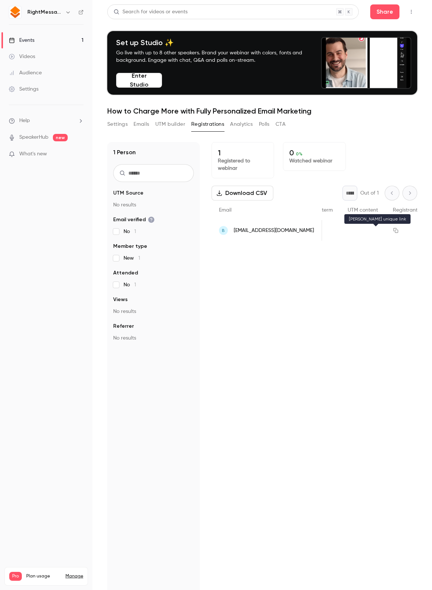
click at [390, 232] on button "People list" at bounding box center [396, 231] width 12 height 12
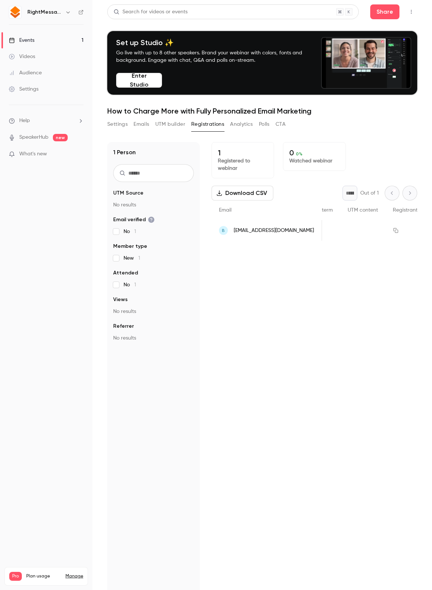
click at [364, 269] on div "1 Registered to webinar 0 0 % Watched webinar Download CSV * Out of 1 Email Nam…" at bounding box center [315, 400] width 206 height 516
click at [342, 297] on div "1 Registered to webinar 0 0 % Watched webinar Download CSV * Out of 1 Email Nam…" at bounding box center [315, 400] width 206 height 516
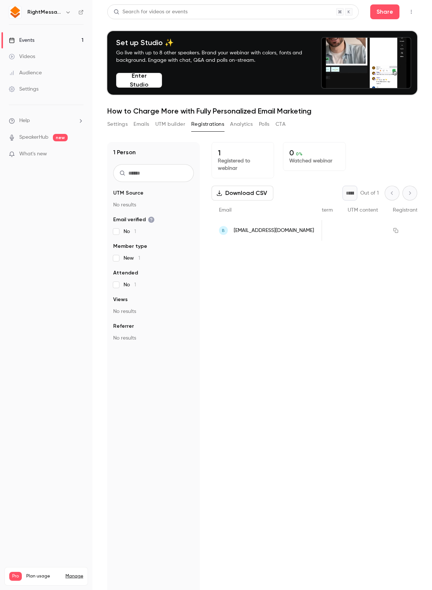
click at [53, 98] on ul "Events 1 Videos Audience Settings" at bounding box center [46, 65] width 92 height 80
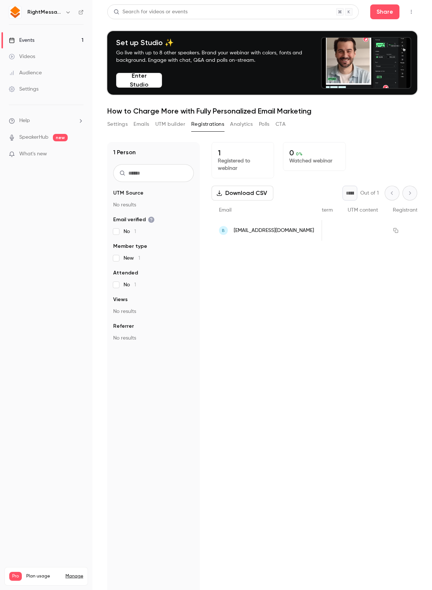
click at [51, 95] on link "Settings" at bounding box center [46, 89] width 92 height 16
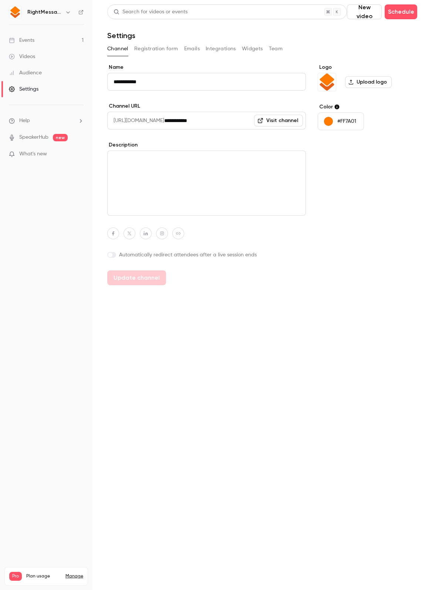
click at [185, 51] on button "Emails" at bounding box center [192, 49] width 16 height 12
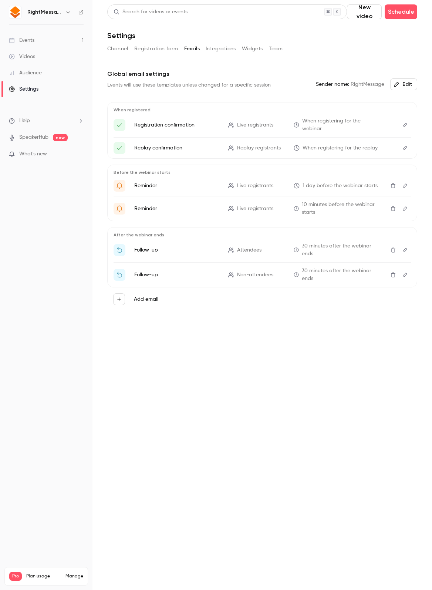
click at [174, 127] on p "Registration confirmation" at bounding box center [176, 124] width 85 height 7
click at [301, 126] on p "When registering for the webinar" at bounding box center [336, 125] width 85 height 16
click at [405, 127] on icon "Edit" at bounding box center [405, 125] width 4 height 4
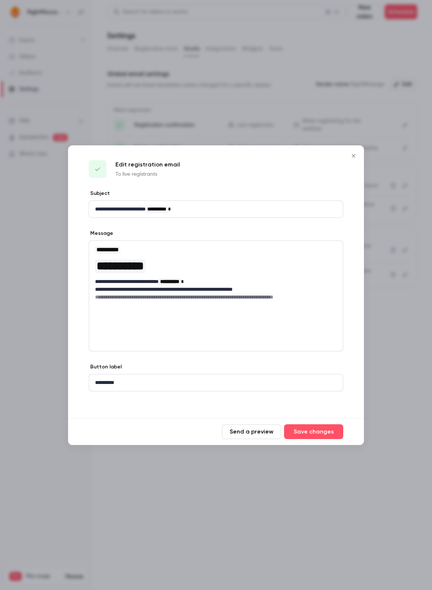
click at [355, 154] on icon "Close" at bounding box center [353, 156] width 9 height 6
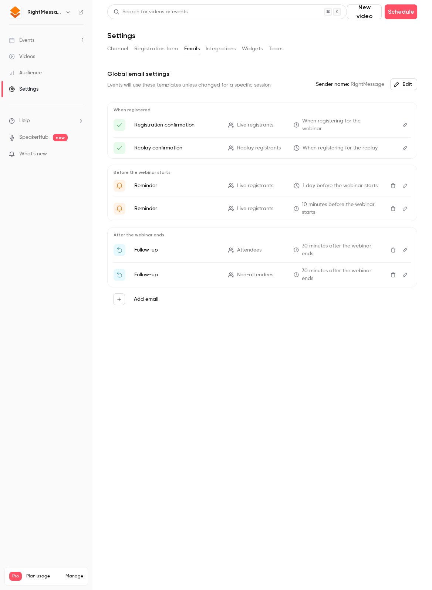
click at [163, 51] on button "Registration form" at bounding box center [156, 49] width 44 height 12
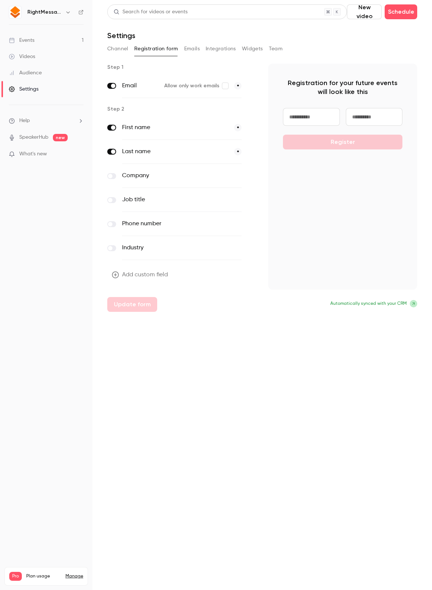
click at [120, 48] on button "Channel" at bounding box center [117, 49] width 21 height 12
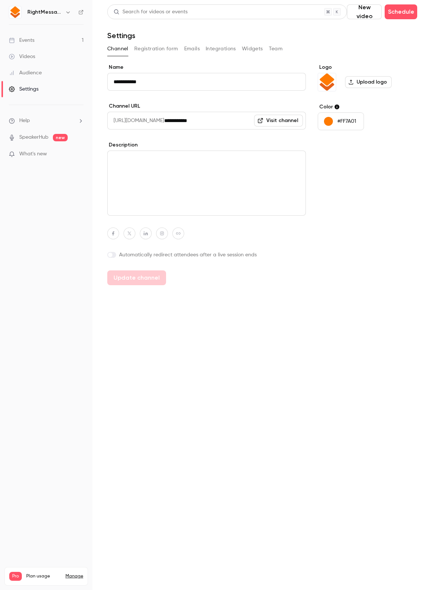
click at [269, 46] on button "Team" at bounding box center [276, 49] width 14 height 12
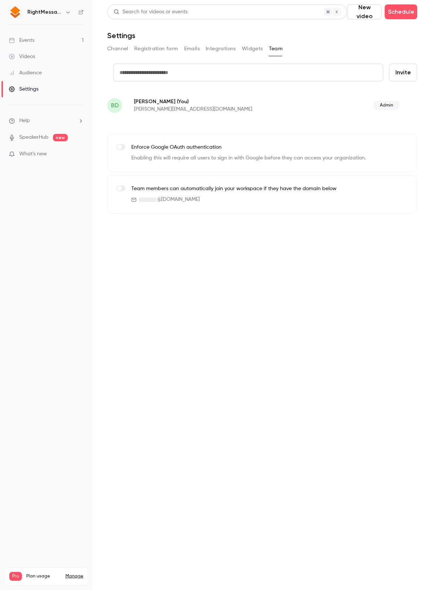
click at [381, 105] on span "Admin" at bounding box center [387, 105] width 26 height 9
click at [189, 49] on button "Emails" at bounding box center [192, 49] width 16 height 12
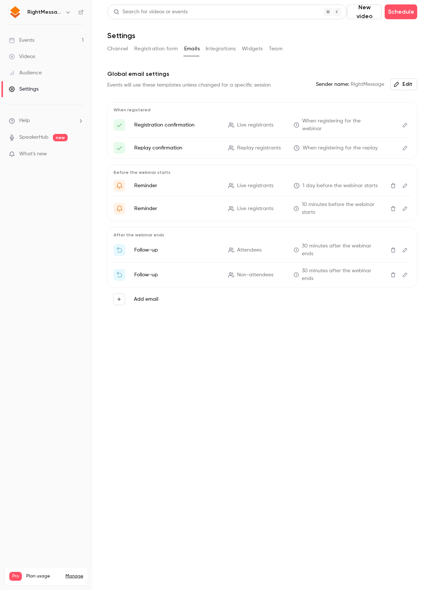
click at [407, 85] on button "Edit" at bounding box center [403, 84] width 27 height 12
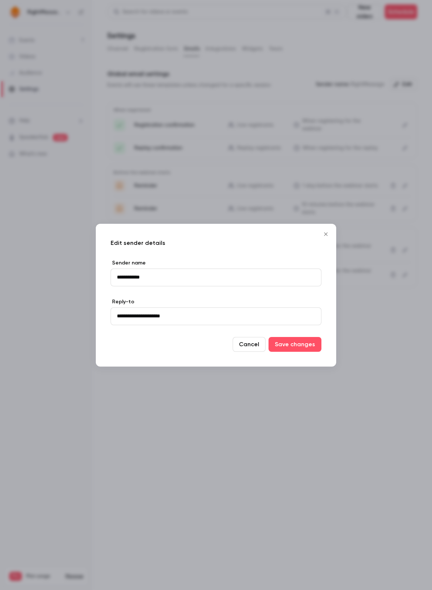
click at [117, 277] on input "**********" at bounding box center [216, 278] width 211 height 18
type input "**********"
click at [130, 319] on input "**********" at bounding box center [216, 316] width 211 height 18
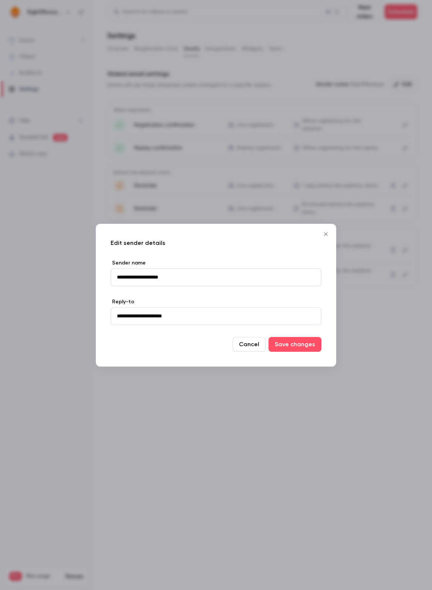
click at [125, 315] on input "**********" at bounding box center [216, 316] width 211 height 18
type input "**********"
click at [288, 343] on button "Save changes" at bounding box center [295, 344] width 53 height 15
